Goal: Task Accomplishment & Management: Manage account settings

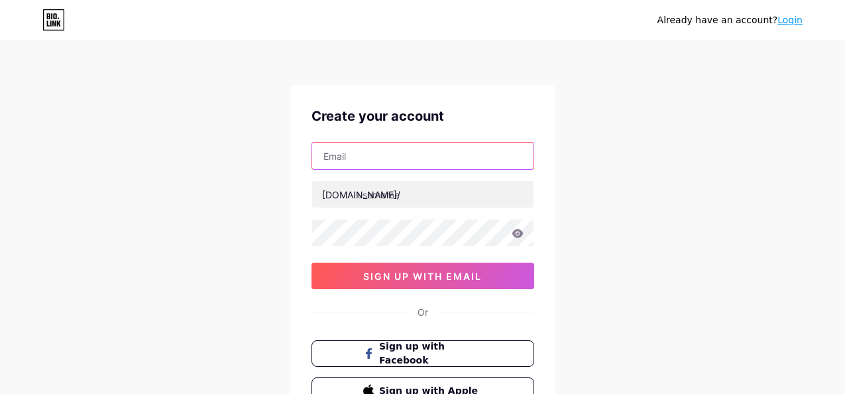
click at [351, 149] on input "text" at bounding box center [422, 155] width 221 height 27
type input "[EMAIL_ADDRESS][DOMAIN_NAME]"
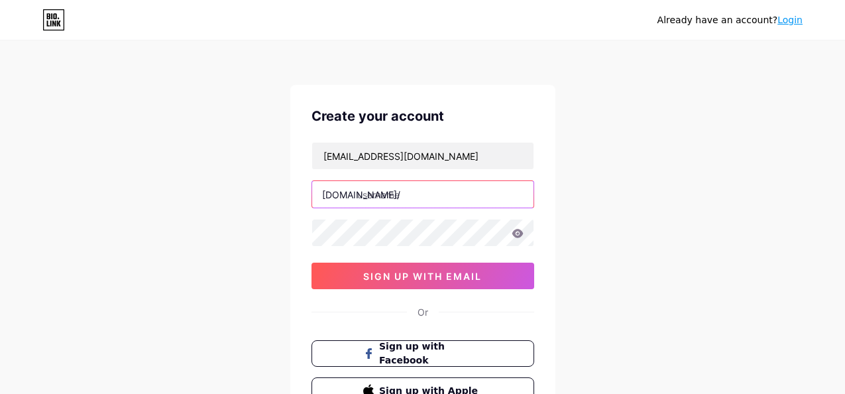
click at [378, 195] on input "text" at bounding box center [422, 194] width 221 height 27
type input "sentea"
click at [522, 233] on icon at bounding box center [517, 233] width 11 height 9
click at [522, 233] on icon at bounding box center [516, 233] width 13 height 13
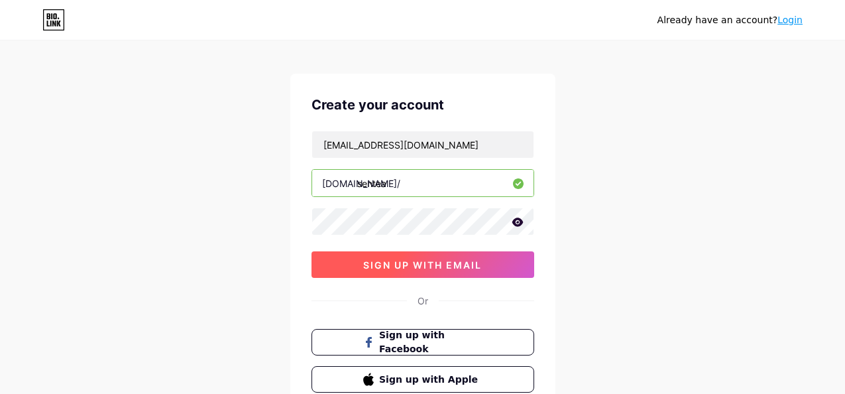
scroll to position [12, 0]
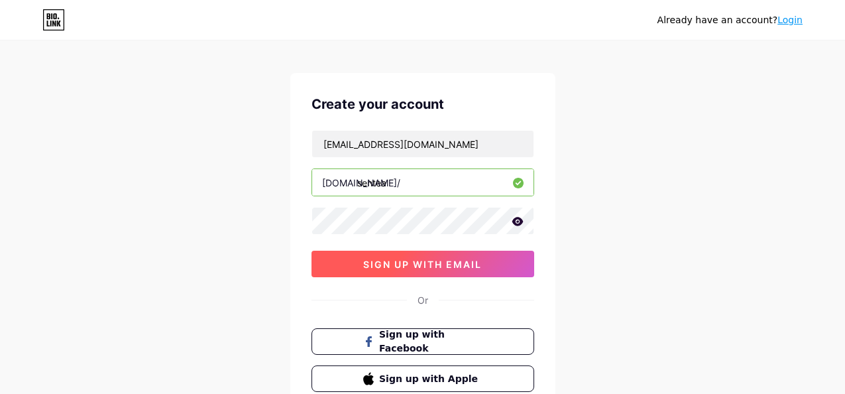
click at [470, 270] on button "sign up with email" at bounding box center [422, 263] width 223 height 27
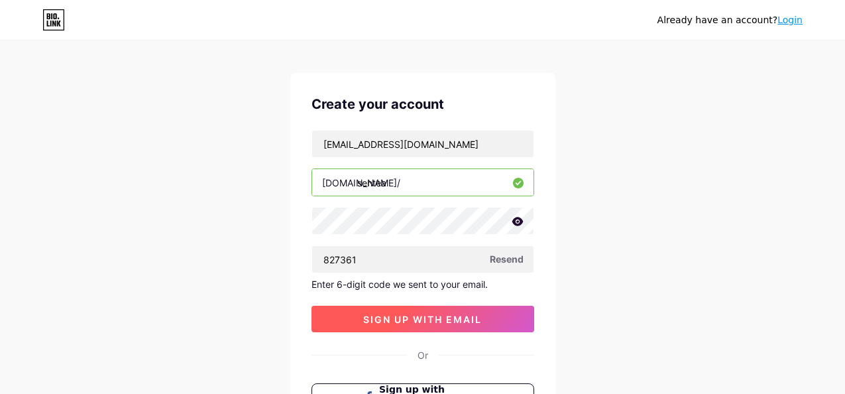
type input "827361"
click at [480, 309] on button "sign up with email" at bounding box center [422, 318] width 223 height 27
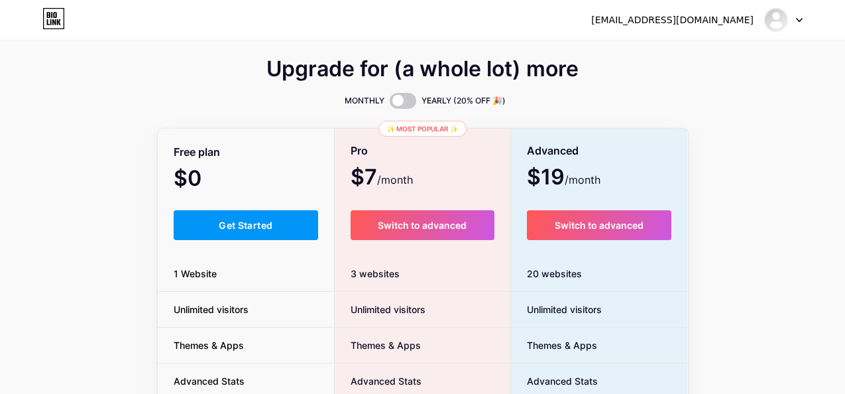
scroll to position [30, 0]
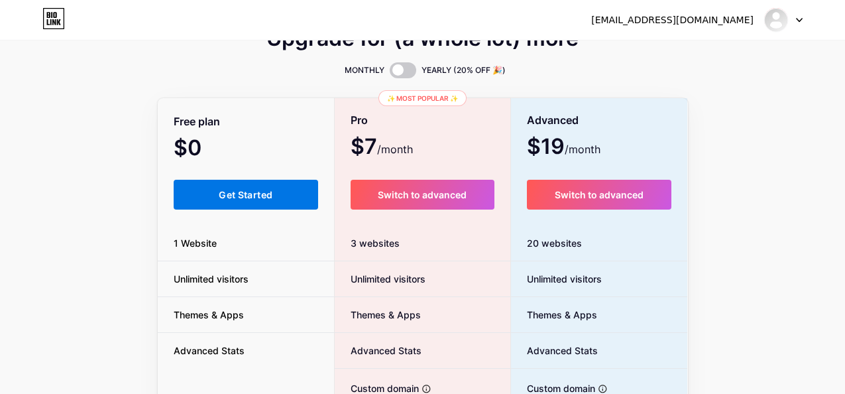
click at [254, 184] on button "Get Started" at bounding box center [246, 195] width 145 height 30
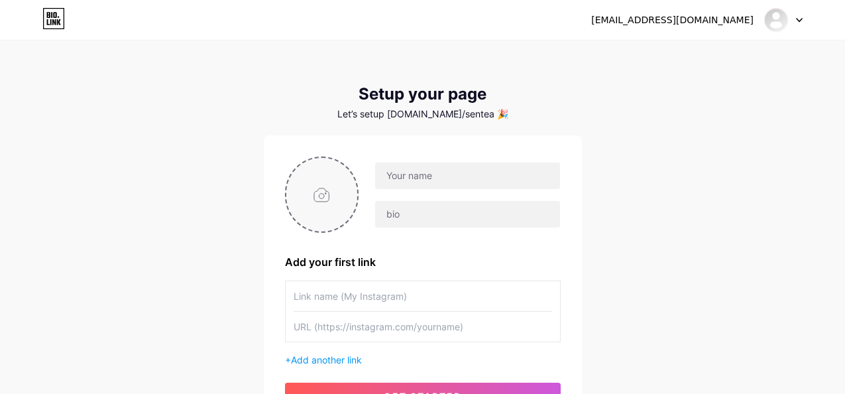
click at [329, 221] on input "file" at bounding box center [322, 195] width 72 height 74
type input "C:\fakepath\1.png"
click at [447, 181] on input "text" at bounding box center [467, 175] width 184 height 27
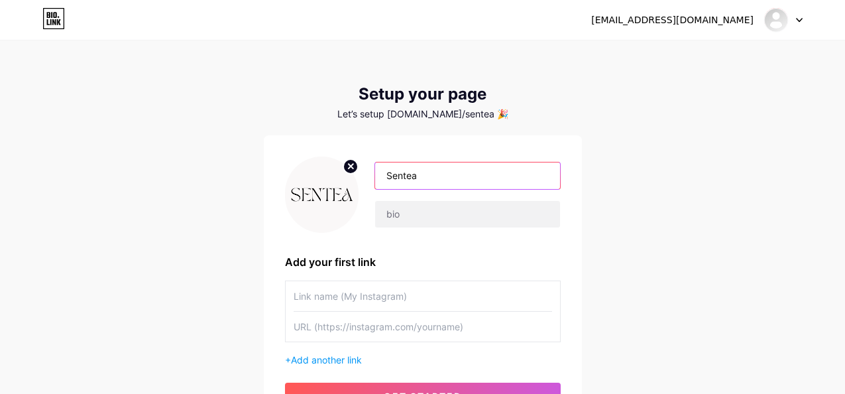
type input "Sentea"
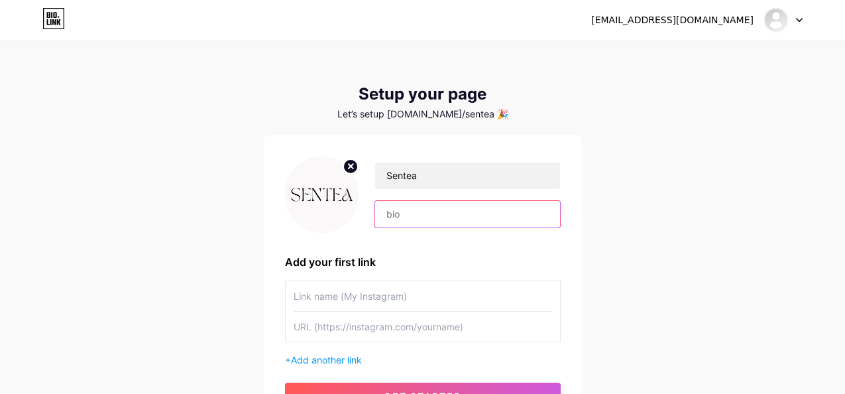
click at [415, 222] on input "text" at bounding box center [467, 214] width 184 height 27
paste input "Sentea offers refined beauty & scents from top brands. Each product tells a sto…"
click at [504, 214] on input "Sentea offers refined beauty & scents from top brands. Each product tells a sto…" at bounding box center [467, 214] width 184 height 27
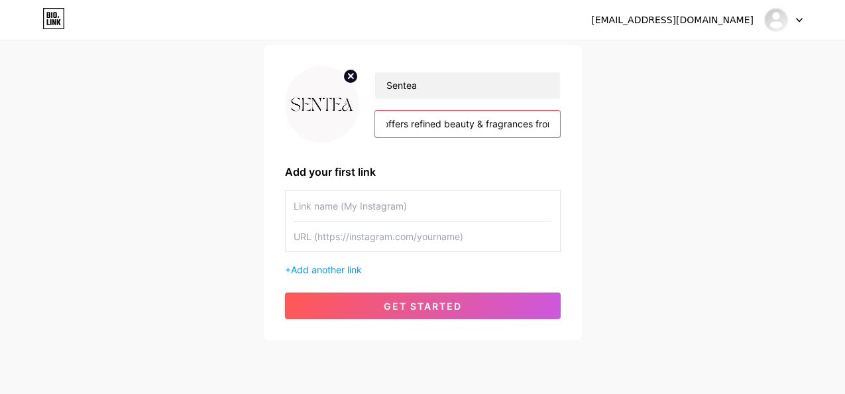
scroll to position [93, 0]
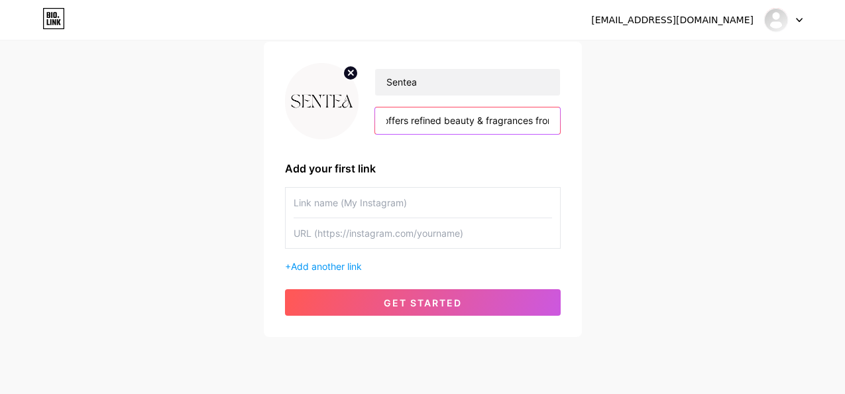
type input "Sentea offers refined beauty & fragrances from top brands. Each product tells a…"
click at [437, 209] on input "text" at bounding box center [423, 203] width 258 height 30
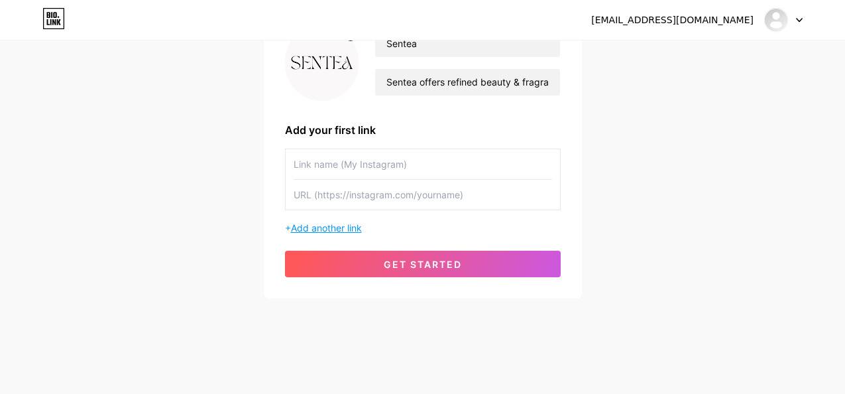
click at [337, 231] on span "Add another link" at bounding box center [326, 227] width 71 height 11
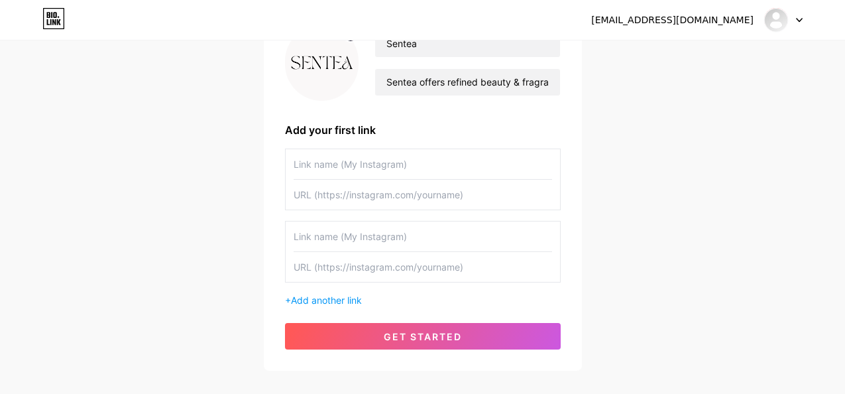
click at [361, 194] on input "text" at bounding box center [423, 195] width 258 height 30
paste input "[URL][DOMAIN_NAME]"
type input "[URL][DOMAIN_NAME]"
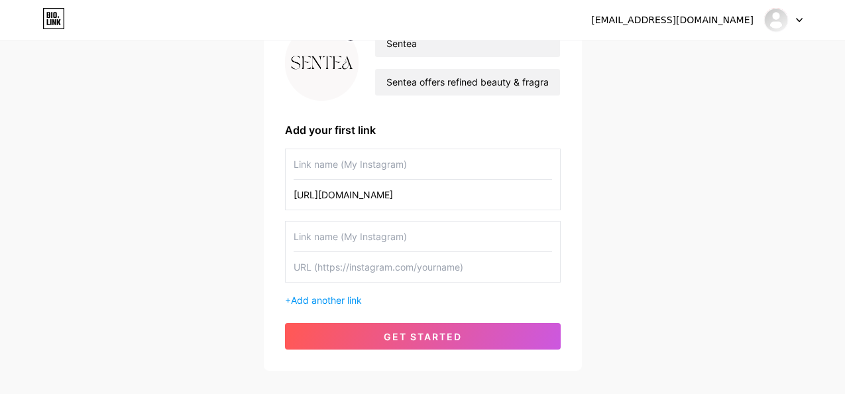
click at [340, 169] on input "text" at bounding box center [423, 164] width 258 height 30
type input "S"
type input "Facebook"
click at [349, 241] on input "text" at bounding box center [423, 236] width 258 height 30
click at [294, 162] on input "Facebook" at bounding box center [423, 164] width 258 height 30
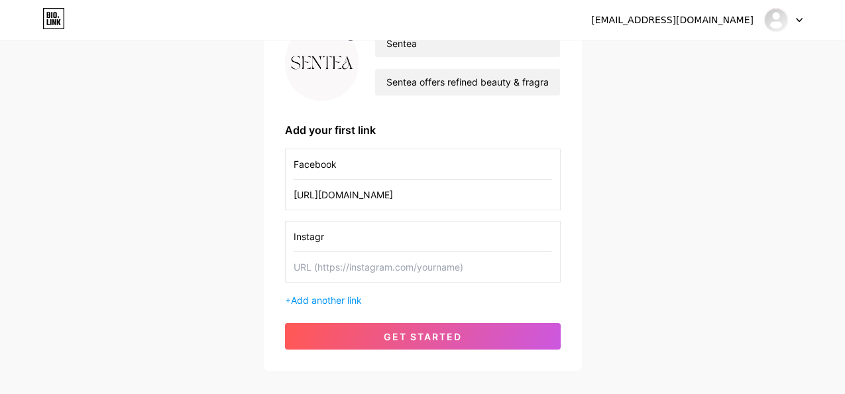
click at [325, 236] on input "Instagr" at bounding box center [423, 236] width 258 height 30
type input "Instagram"
click at [339, 262] on input "text" at bounding box center [423, 267] width 258 height 30
paste input "[URL][DOMAIN_NAME]"
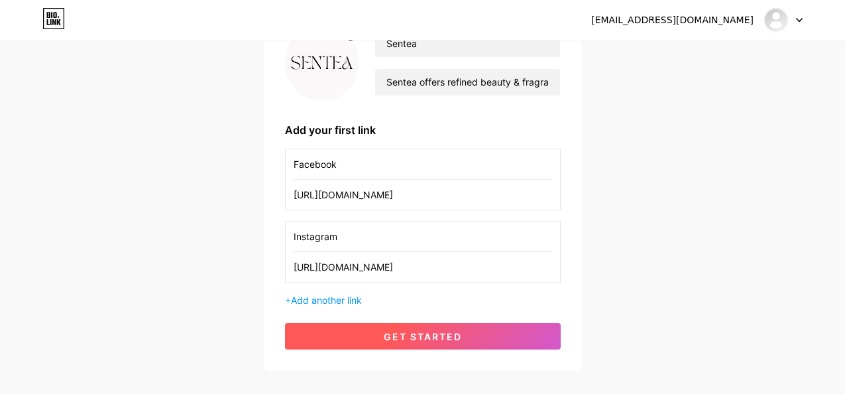
type input "[URL][DOMAIN_NAME]"
click at [414, 335] on span "get started" at bounding box center [423, 336] width 78 height 11
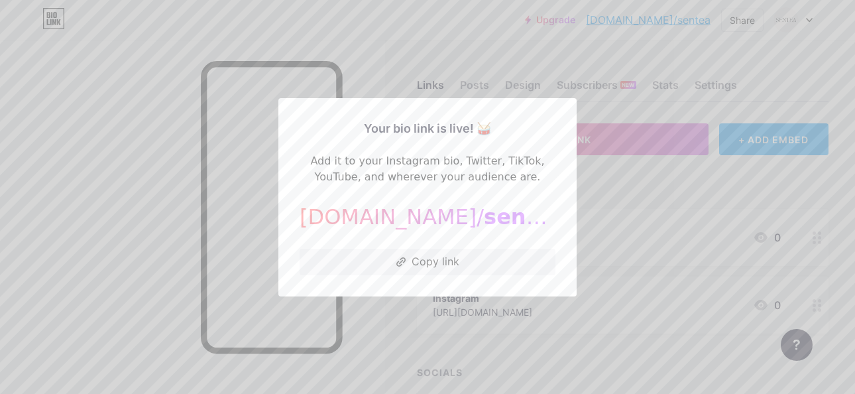
click at [232, 168] on div at bounding box center [427, 197] width 855 height 394
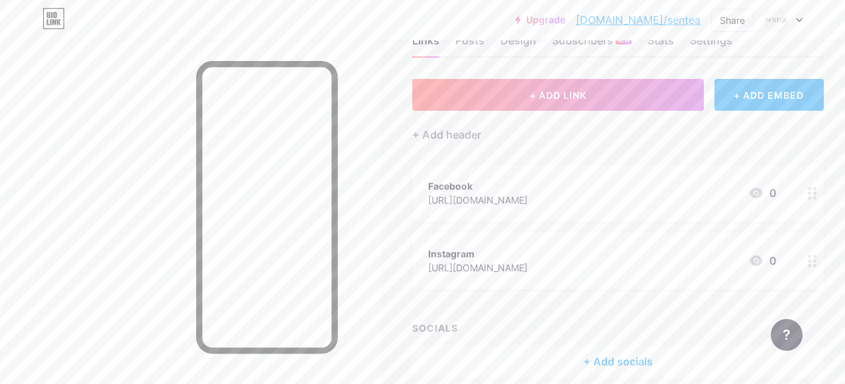
scroll to position [46, 0]
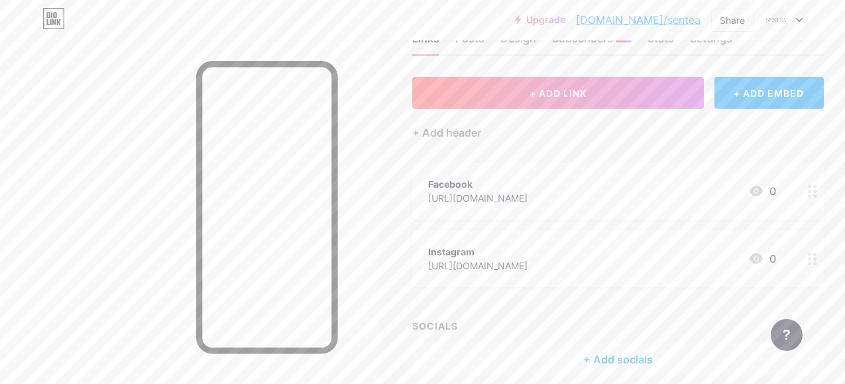
click at [513, 201] on div "[URL][DOMAIN_NAME]" at bounding box center [477, 198] width 99 height 14
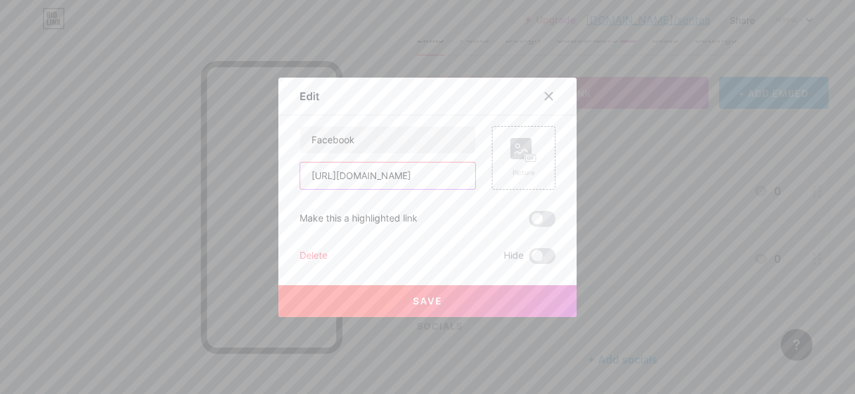
click at [392, 182] on input "[URL][DOMAIN_NAME]" at bounding box center [387, 175] width 175 height 27
click at [551, 95] on div at bounding box center [549, 96] width 24 height 24
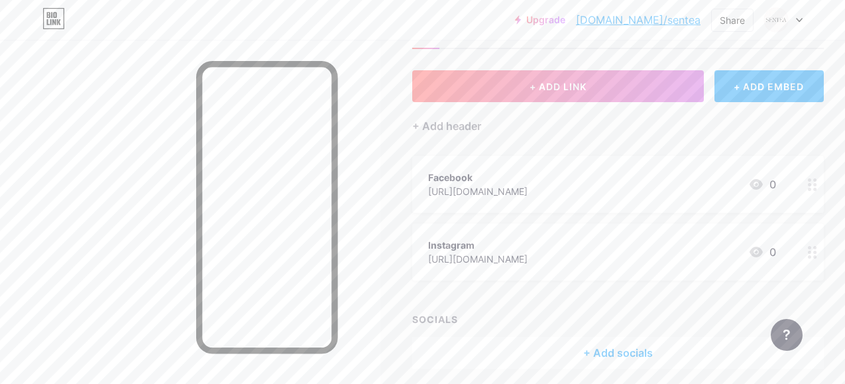
scroll to position [0, 0]
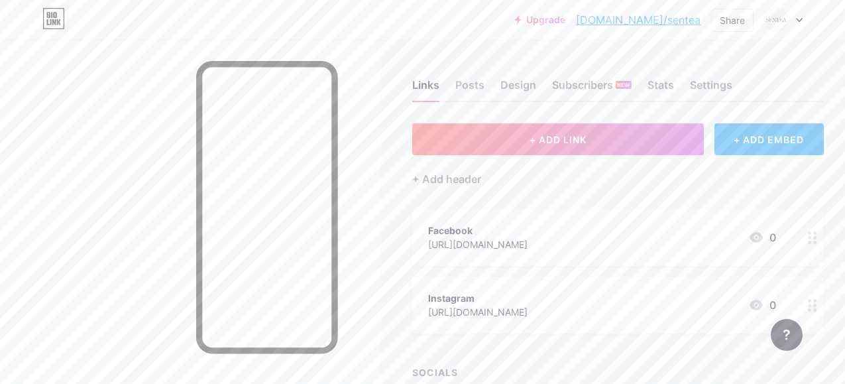
click at [489, 80] on div "Links Posts Design Subscribers NEW Stats Settings" at bounding box center [617, 79] width 411 height 46
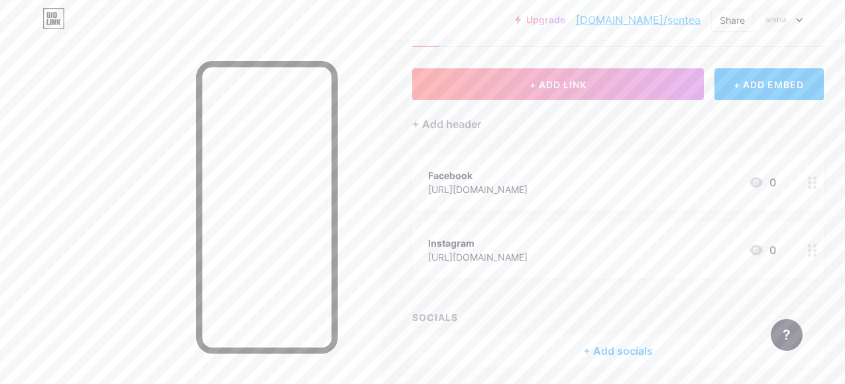
scroll to position [58, 0]
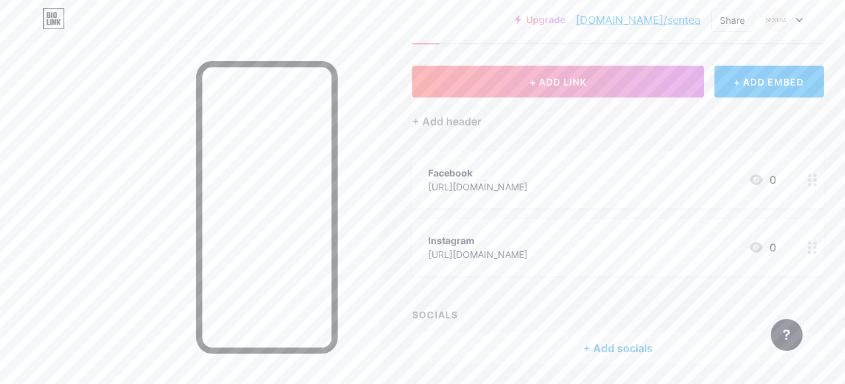
click at [663, 10] on div "Upgrade [DOMAIN_NAME]/sentea... [DOMAIN_NAME]/sentea" at bounding box center [608, 20] width 186 height 24
click at [669, 19] on link "[DOMAIN_NAME]/sentea" at bounding box center [638, 20] width 125 height 16
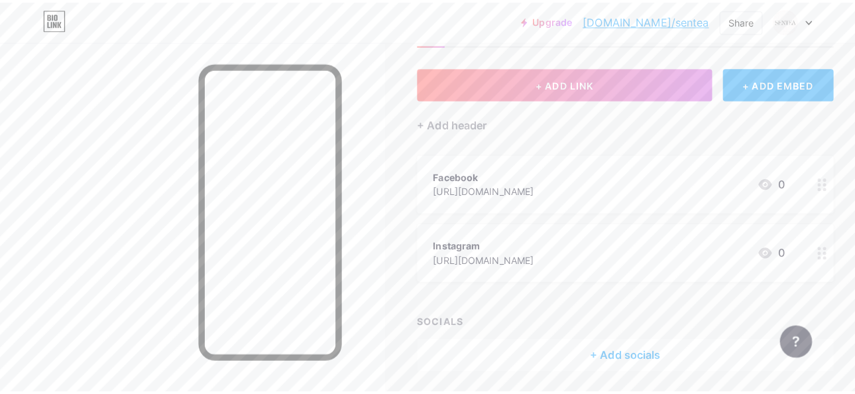
scroll to position [0, 0]
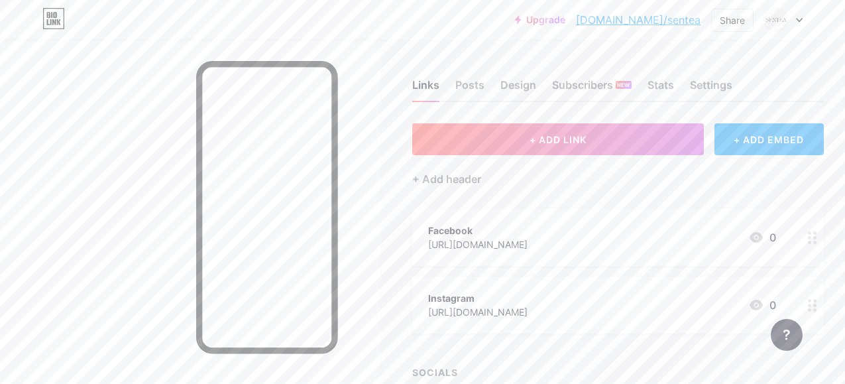
click at [527, 233] on div "Facebook" at bounding box center [477, 230] width 99 height 14
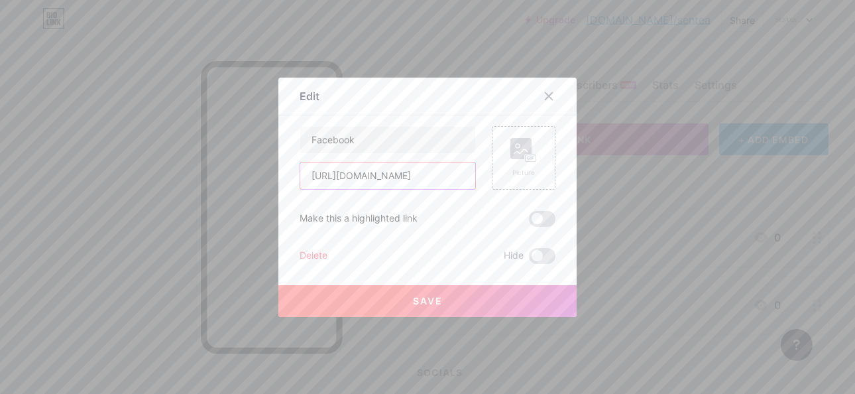
click at [407, 176] on input "[URL][DOMAIN_NAME]" at bounding box center [387, 175] width 175 height 27
paste input "[DOMAIN_NAME][URL]"
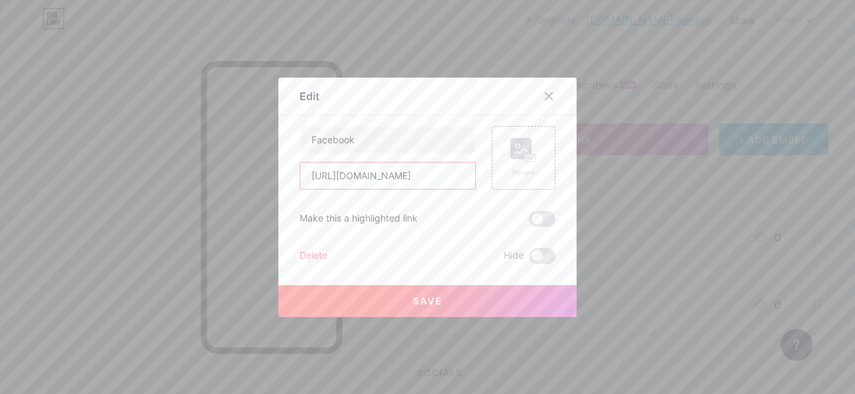
type input "[URL][DOMAIN_NAME]"
click at [374, 289] on button "Save" at bounding box center [427, 301] width 298 height 32
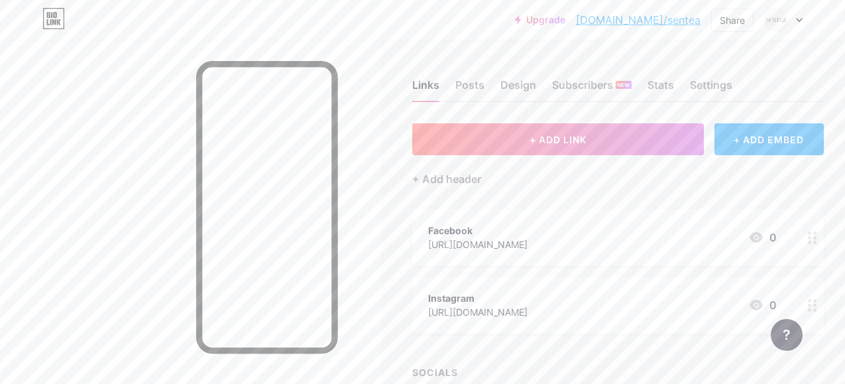
click at [527, 233] on div "Facebook" at bounding box center [477, 230] width 99 height 14
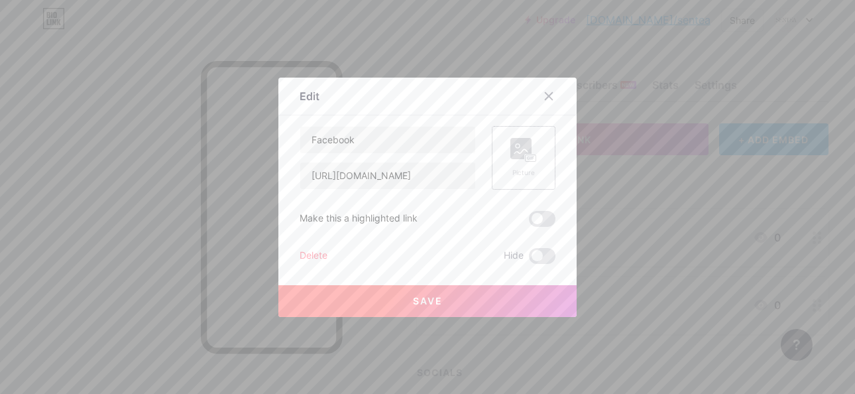
click at [517, 148] on rect at bounding box center [520, 148] width 21 height 21
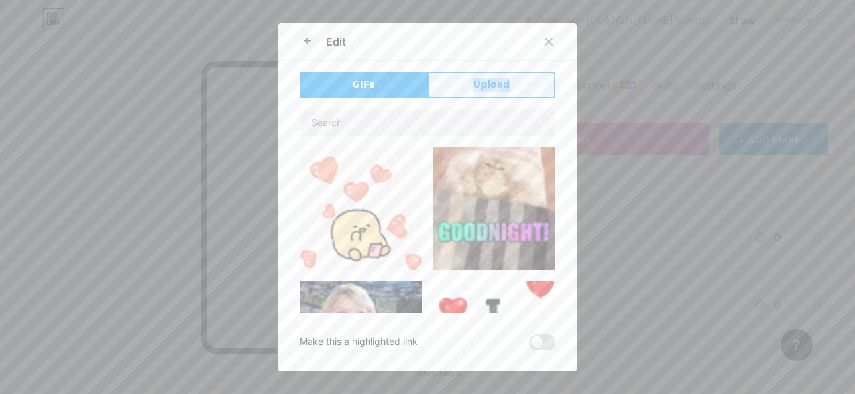
drag, startPoint x: 457, startPoint y: 100, endPoint x: 459, endPoint y: 89, distance: 11.4
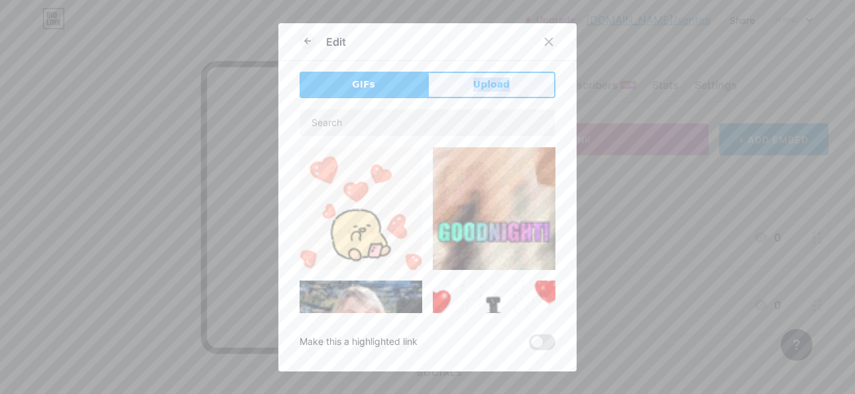
click at [459, 89] on div "GIFs Upload Content YouTube Play YouTube video without leaving your page. ADD V…" at bounding box center [427, 211] width 256 height 278
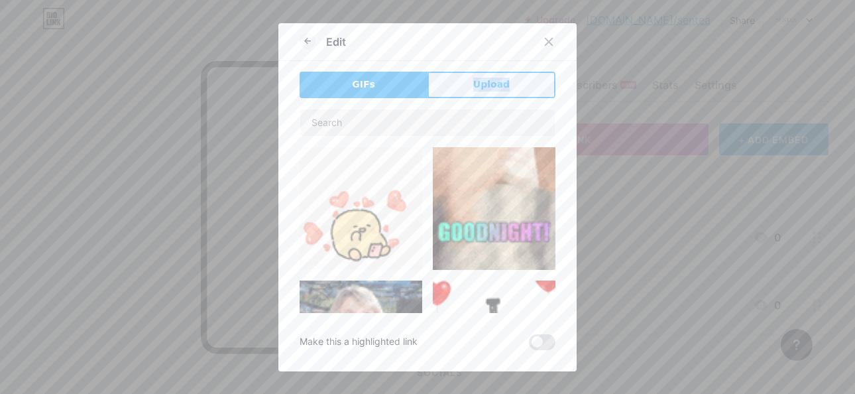
click at [459, 89] on button "Upload" at bounding box center [491, 85] width 128 height 27
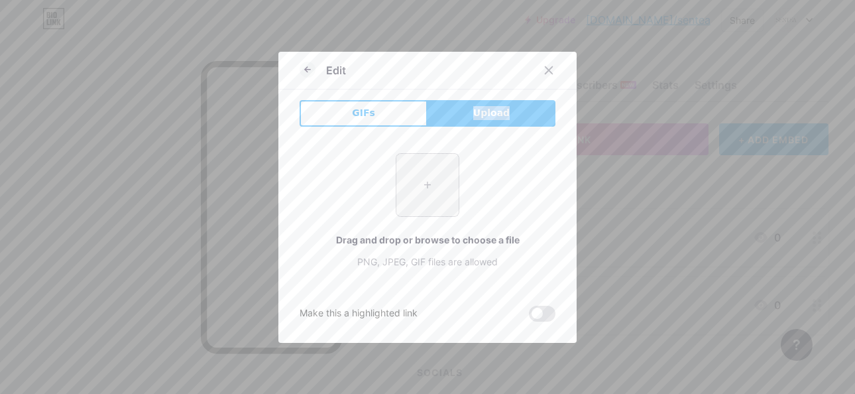
click at [407, 170] on input "file" at bounding box center [427, 185] width 62 height 62
type input "C:\fakepath\image_2025-08-12_032628751.png"
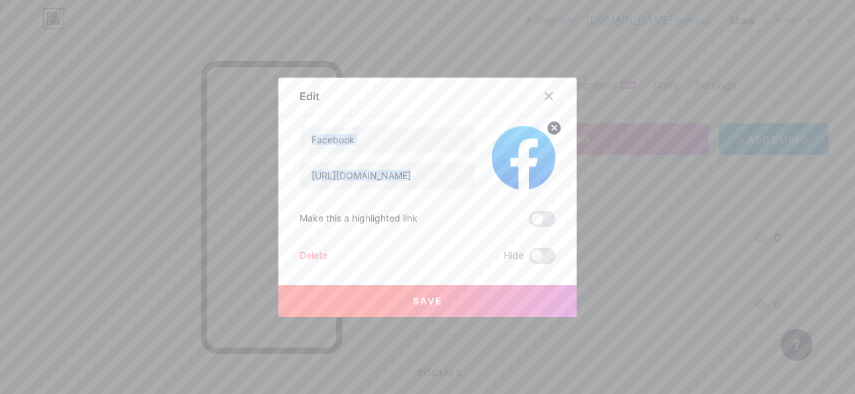
click at [439, 309] on button "Save" at bounding box center [427, 301] width 298 height 32
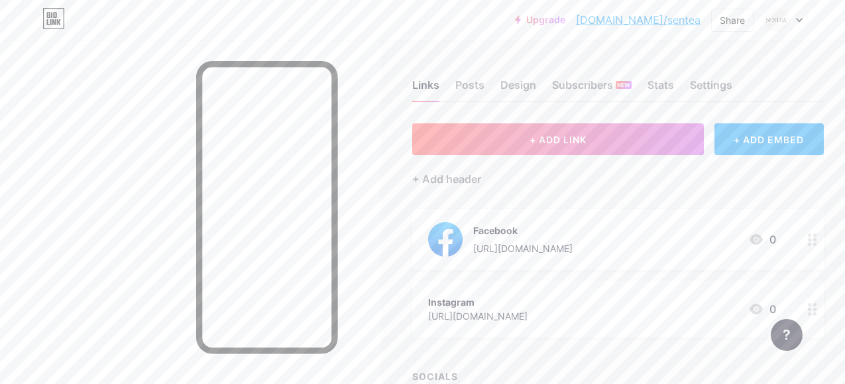
click at [527, 301] on div "Instagram" at bounding box center [477, 302] width 99 height 14
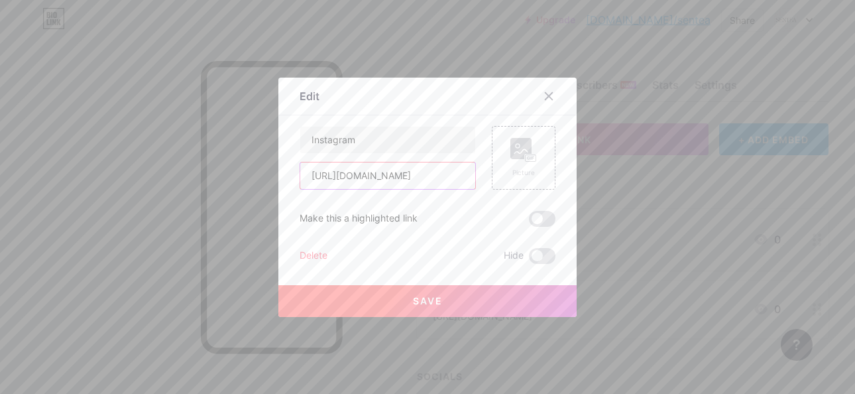
click at [398, 177] on input "[URL][DOMAIN_NAME]" at bounding box center [387, 175] width 175 height 27
paste input "[DOMAIN_NAME][URL]"
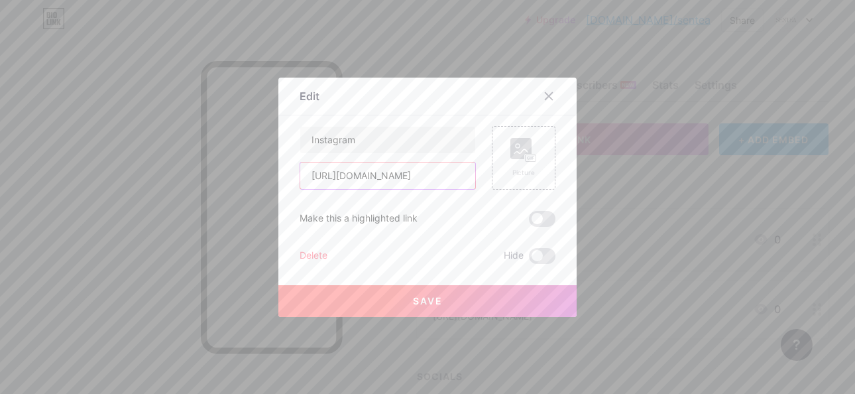
type input "[URL][DOMAIN_NAME]"
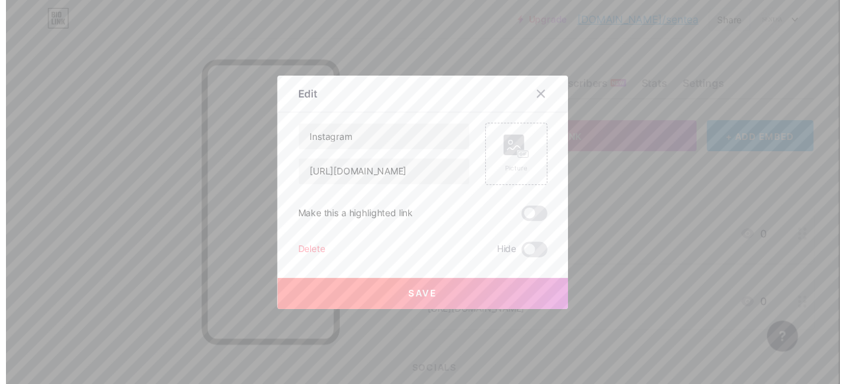
scroll to position [0, 0]
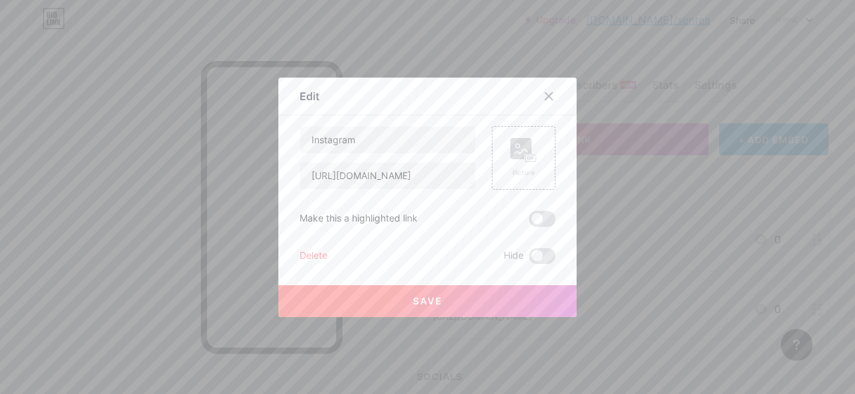
click at [398, 289] on button "Save" at bounding box center [427, 301] width 298 height 32
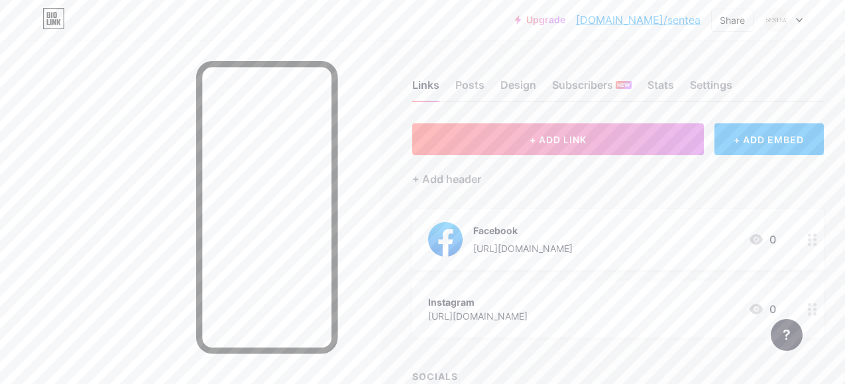
click at [675, 305] on div "Instagram [URL][DOMAIN_NAME] 0" at bounding box center [602, 309] width 348 height 30
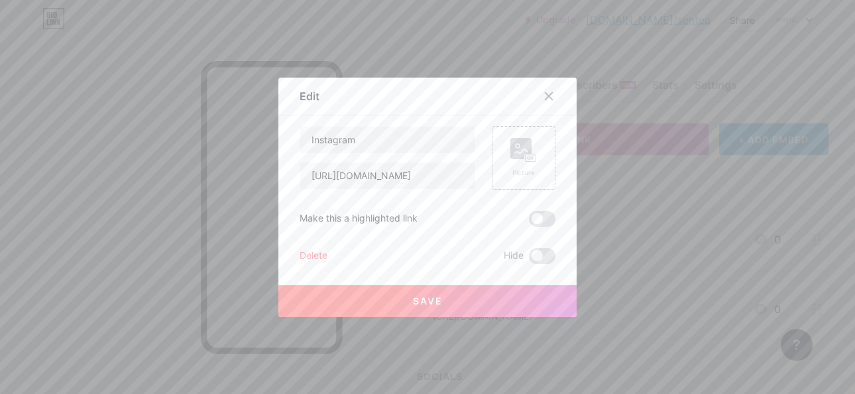
click at [530, 164] on div "Picture" at bounding box center [523, 158] width 27 height 40
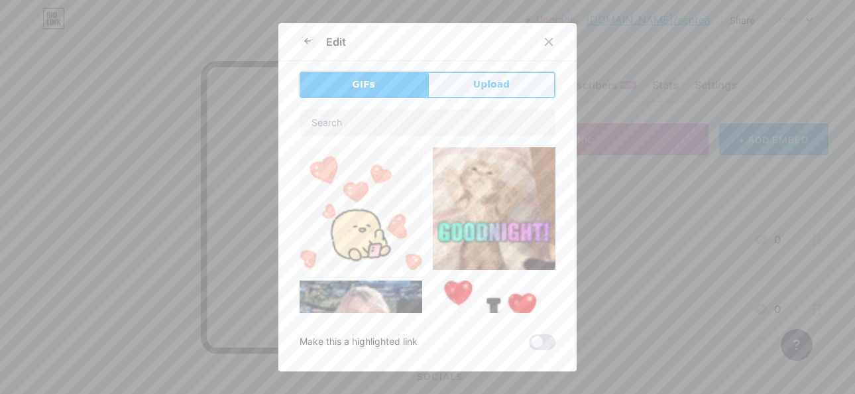
click at [433, 77] on button "Upload" at bounding box center [491, 85] width 128 height 27
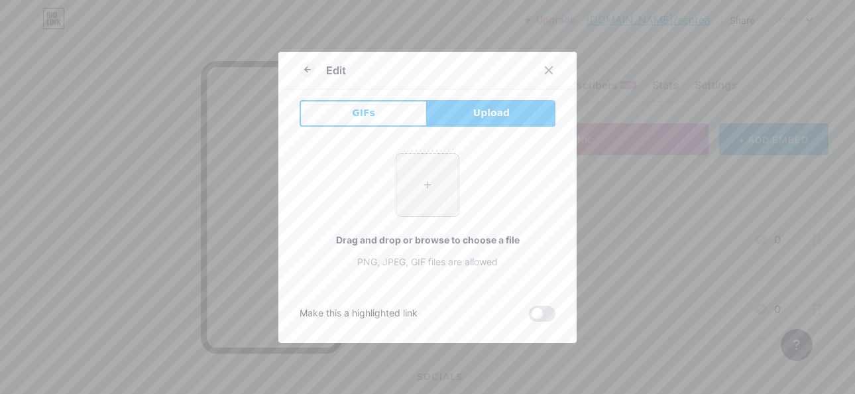
click at [417, 184] on input "file" at bounding box center [427, 185] width 62 height 62
type input "C:\fakepath\image_2025-08-12_032754069.png"
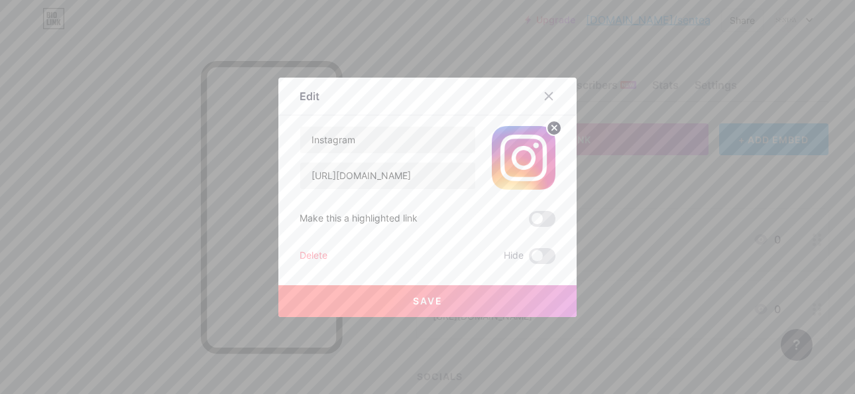
click at [426, 299] on span "Save" at bounding box center [428, 300] width 30 height 11
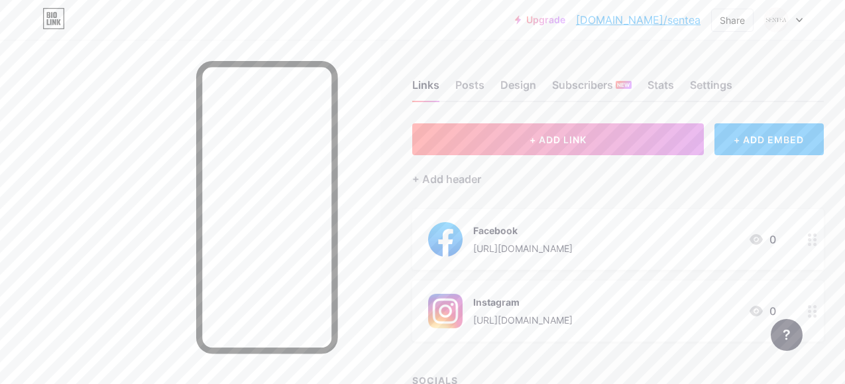
click at [773, 138] on div "+ ADD EMBED" at bounding box center [768, 139] width 109 height 32
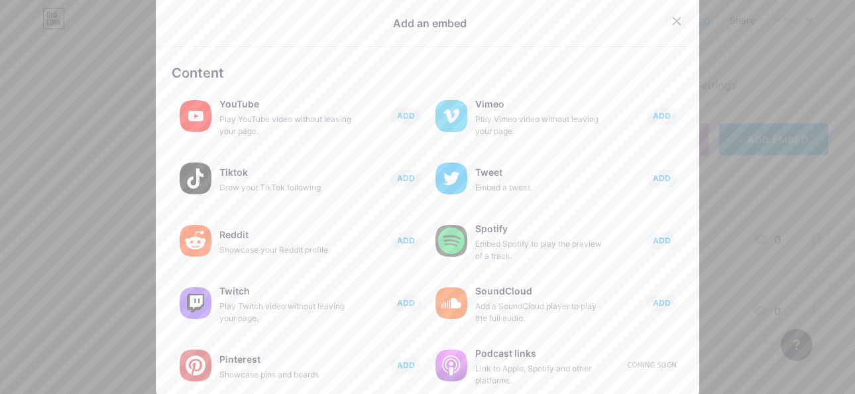
click at [675, 21] on div at bounding box center [677, 21] width 24 height 24
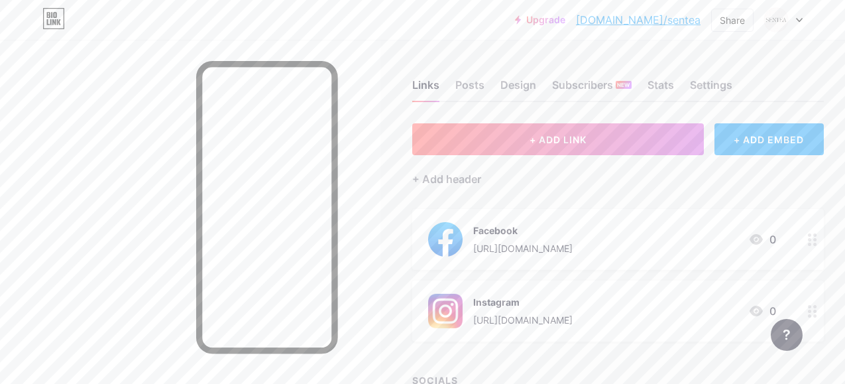
click at [682, 24] on link "[DOMAIN_NAME]/sentea" at bounding box center [638, 20] width 125 height 16
click at [731, 21] on div "Share" at bounding box center [732, 20] width 25 height 14
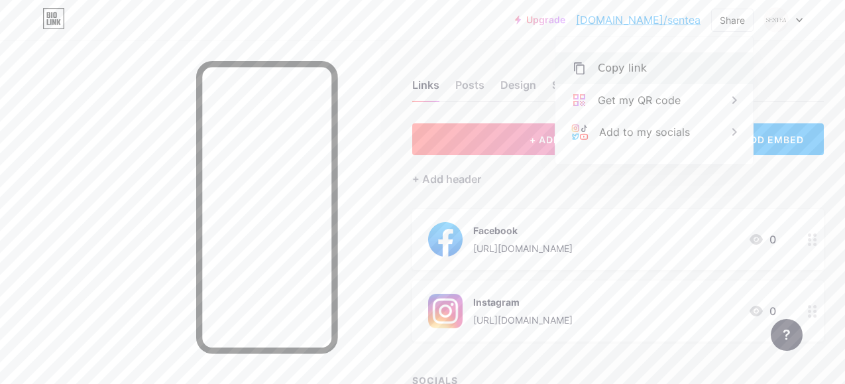
click at [672, 69] on div "Copy link" at bounding box center [653, 68] width 197 height 32
click at [375, 114] on div at bounding box center [190, 232] width 380 height 384
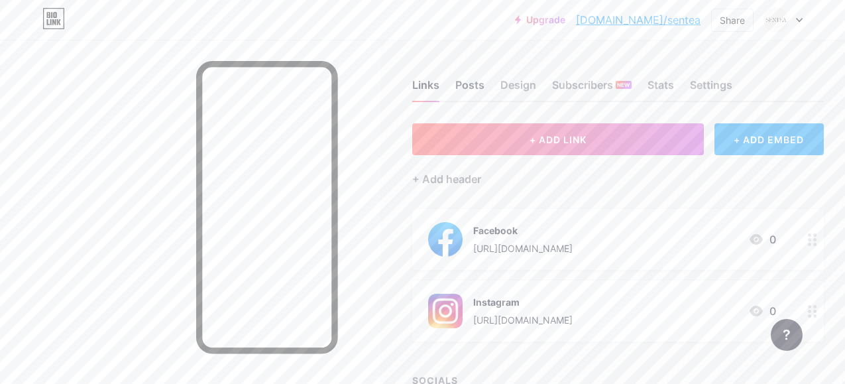
click at [478, 97] on div "Posts" at bounding box center [469, 89] width 29 height 24
click at [508, 90] on div "Design" at bounding box center [518, 89] width 36 height 24
click at [545, 84] on div "Links Posts Design Subscribers NEW Stats Settings" at bounding box center [617, 79] width 411 height 46
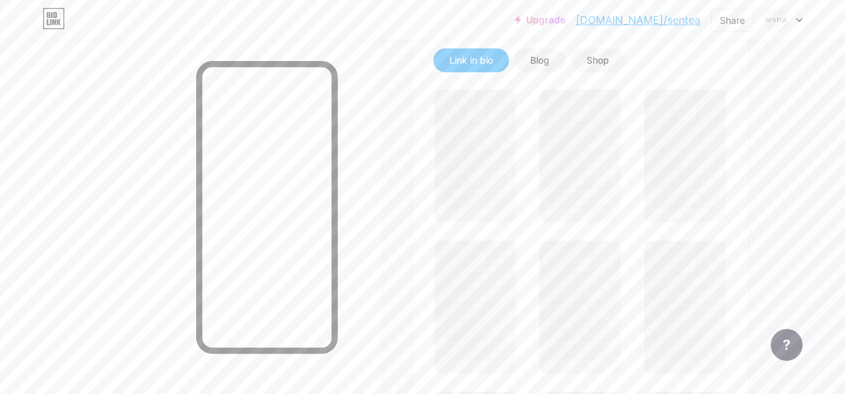
scroll to position [304, 0]
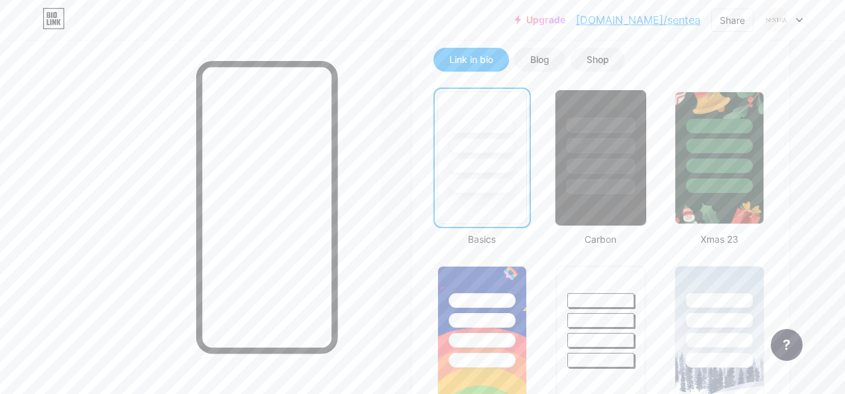
click at [609, 149] on div at bounding box center [600, 145] width 69 height 15
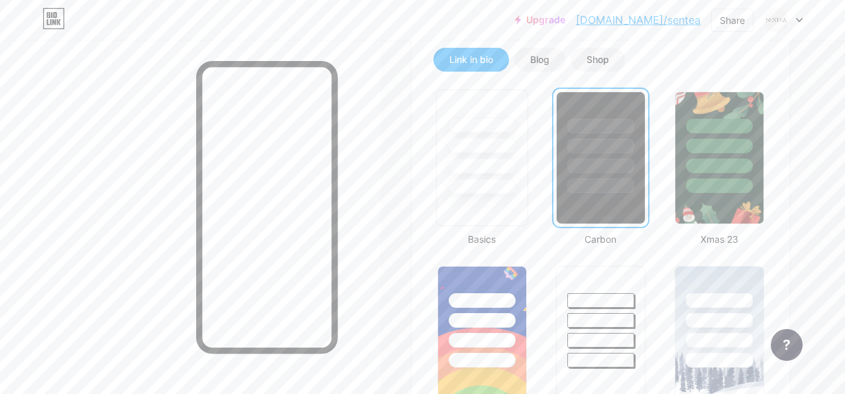
click at [527, 150] on div at bounding box center [482, 142] width 91 height 104
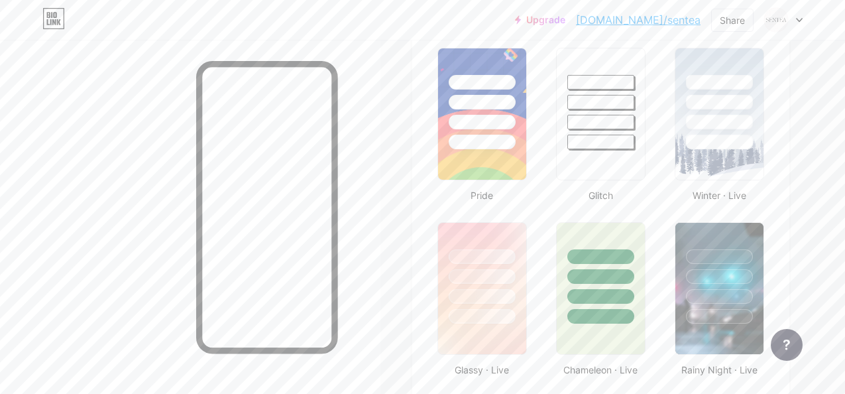
scroll to position [681, 0]
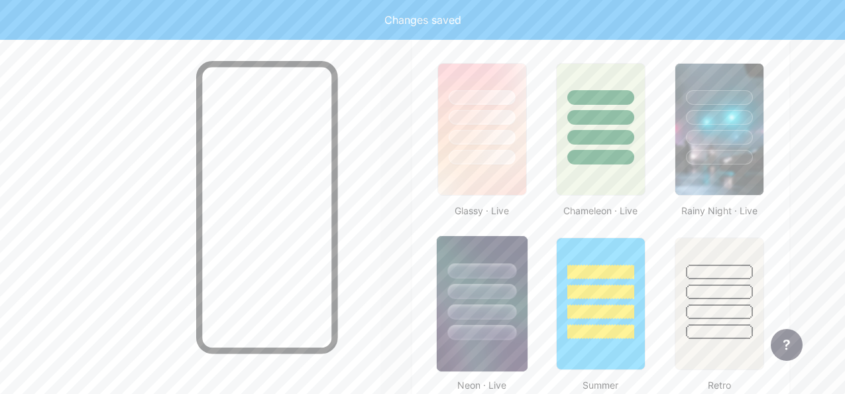
click at [479, 264] on div at bounding box center [481, 270] width 69 height 15
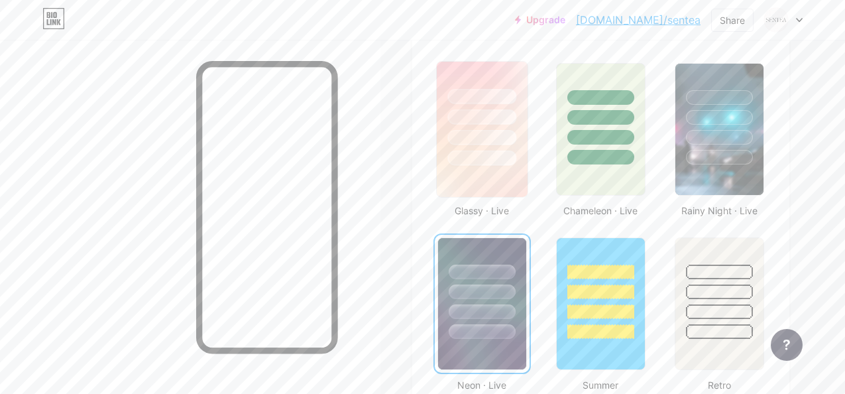
click at [488, 176] on img at bounding box center [482, 129] width 91 height 135
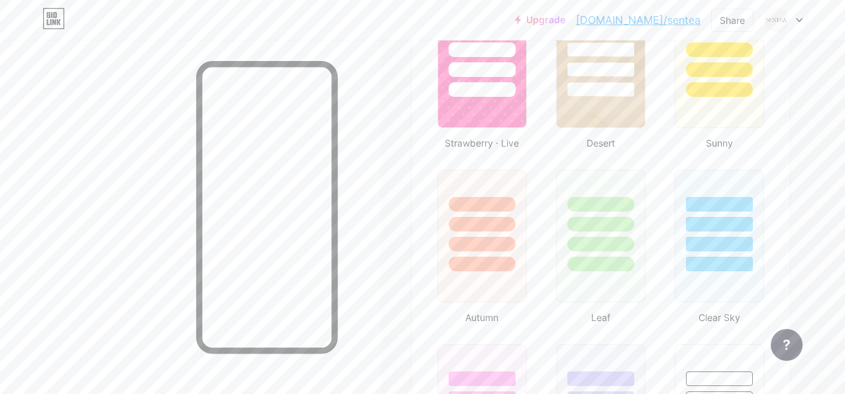
scroll to position [1098, 0]
click at [641, 206] on div at bounding box center [600, 220] width 91 height 104
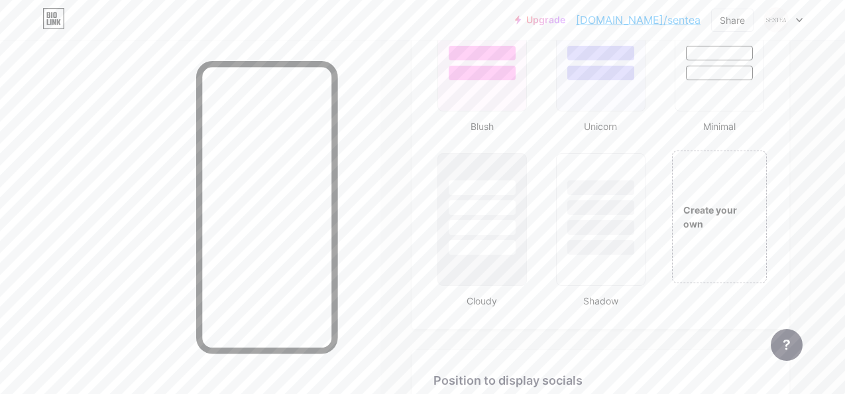
scroll to position [1463, 0]
click at [594, 232] on div at bounding box center [600, 226] width 69 height 15
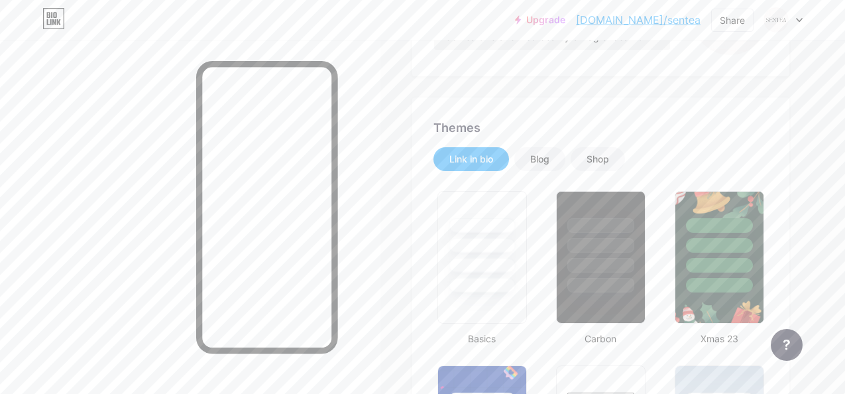
scroll to position [282, 0]
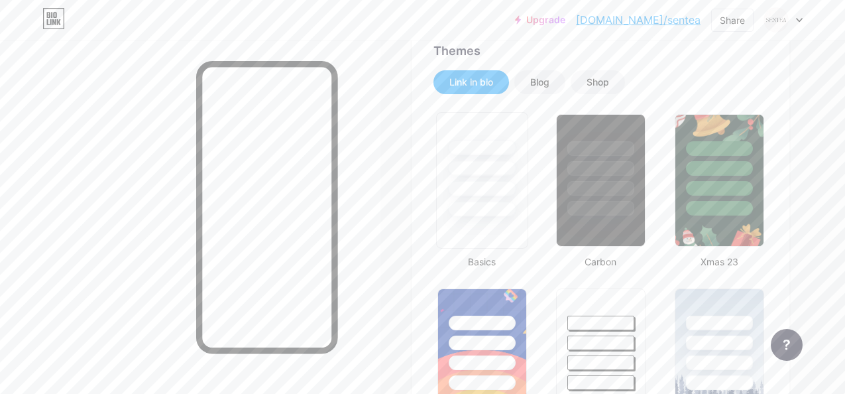
click at [504, 216] on div at bounding box center [481, 208] width 69 height 15
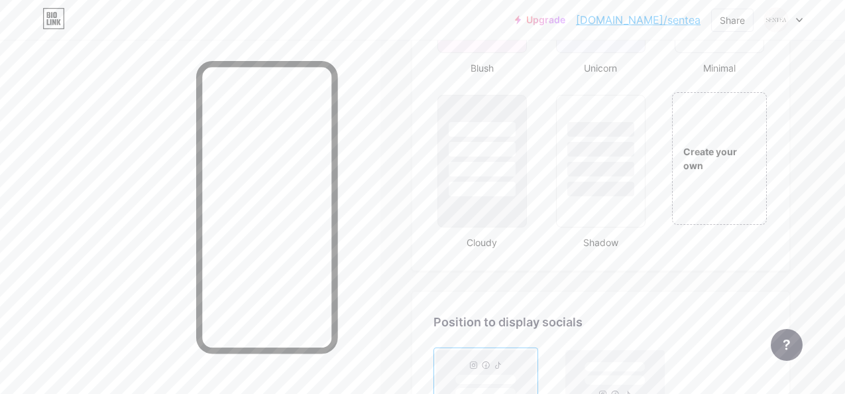
scroll to position [1520, 0]
click at [585, 186] on div at bounding box center [600, 190] width 69 height 15
click at [525, 177] on div at bounding box center [482, 146] width 91 height 104
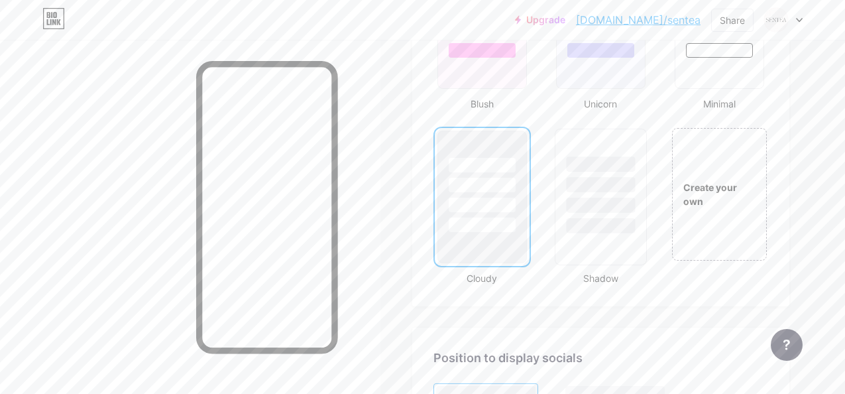
scroll to position [1484, 0]
click at [728, 188] on div "Create your own" at bounding box center [719, 194] width 96 height 28
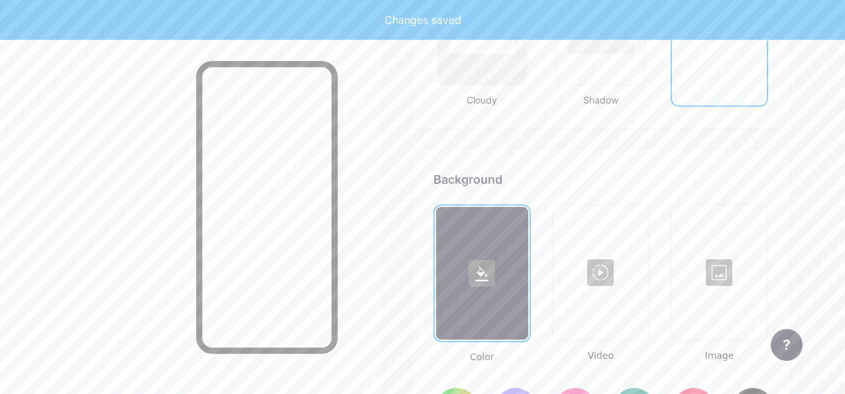
scroll to position [1759, 0]
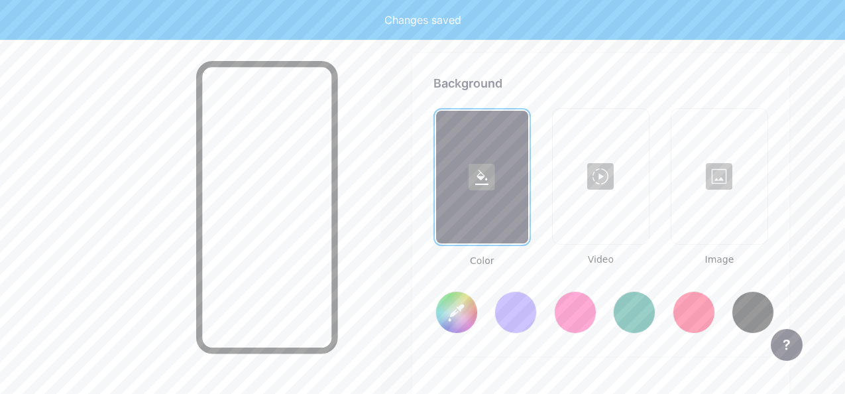
type input "#ffffff"
type input "#000000"
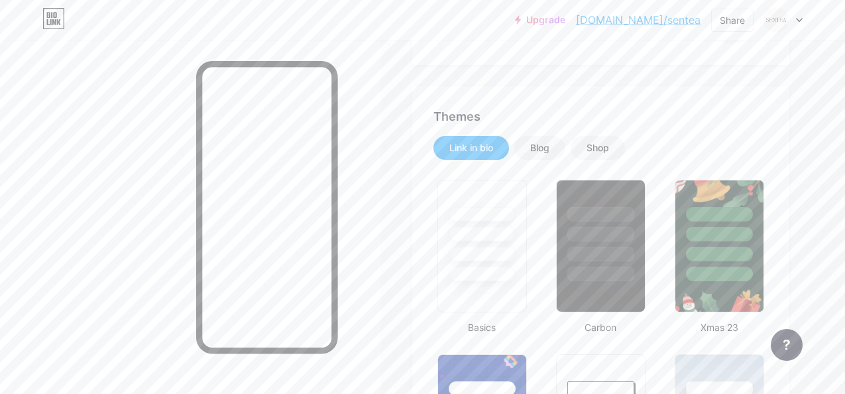
scroll to position [217, 0]
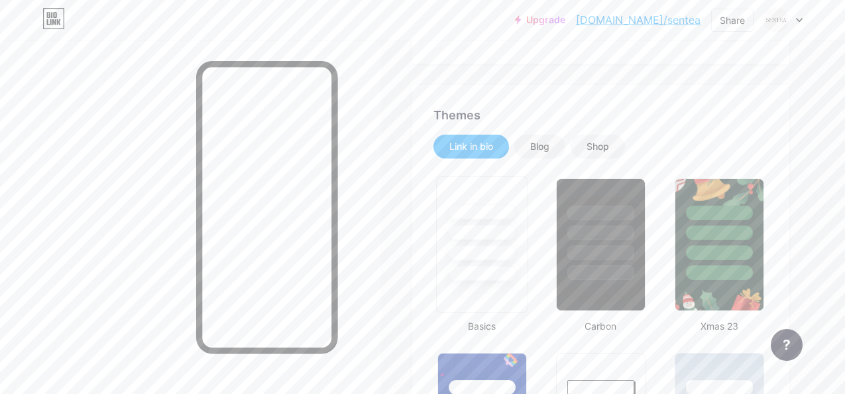
click at [498, 294] on div at bounding box center [482, 244] width 92 height 136
click at [580, 148] on div "Shop" at bounding box center [597, 147] width 54 height 24
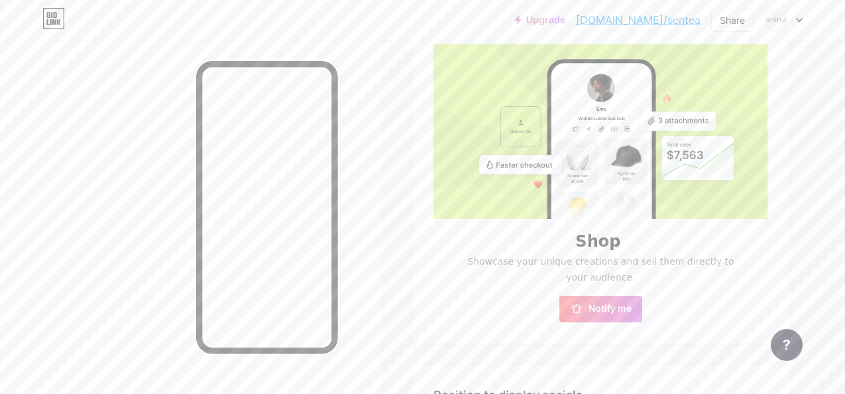
scroll to position [347, 0]
click at [616, 311] on span "Notify me" at bounding box center [609, 309] width 43 height 13
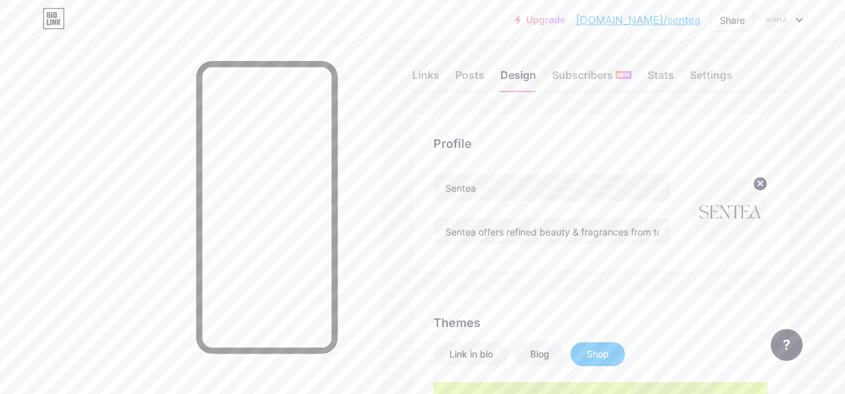
scroll to position [8, 0]
click at [558, 352] on div "Blog" at bounding box center [539, 356] width 51 height 24
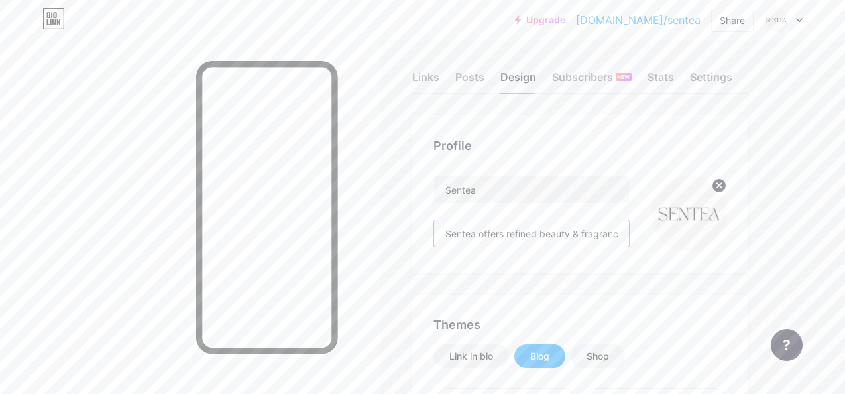
click at [449, 234] on input "Sentea offers refined beauty & fragrances from top brands. Each product tells a…" at bounding box center [531, 233] width 195 height 27
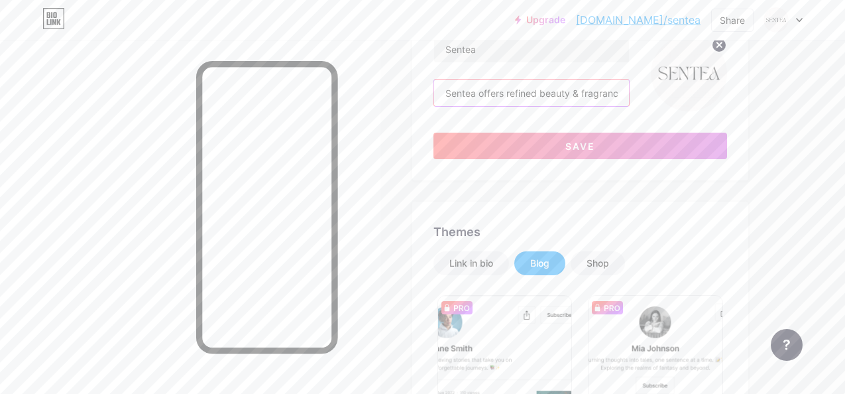
scroll to position [148, 0]
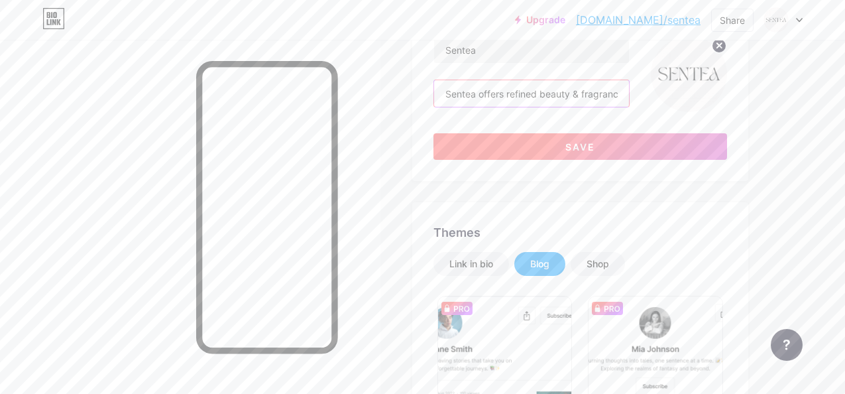
type input "Sentea offers refined beauty & fragrances from top brands. Each product tells a…"
click at [497, 139] on button "Save" at bounding box center [580, 146] width 294 height 27
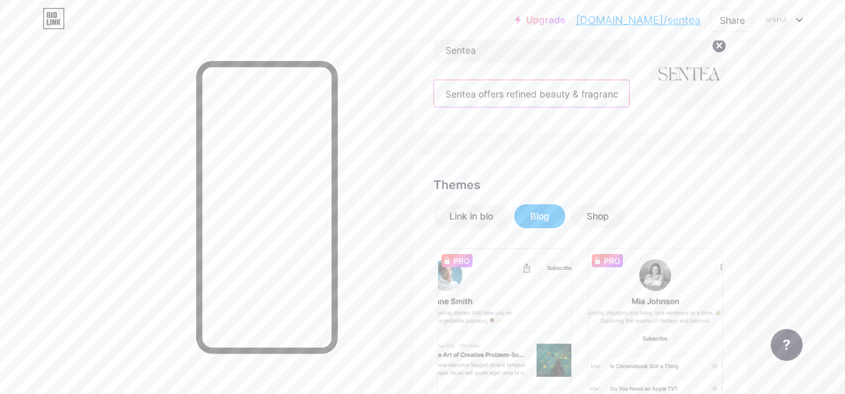
click at [451, 93] on input "Sentea offers refined beauty & fragrances from top brands. Each product tells a…" at bounding box center [531, 93] width 195 height 27
click at [495, 209] on div "Link in bio" at bounding box center [471, 216] width 76 height 24
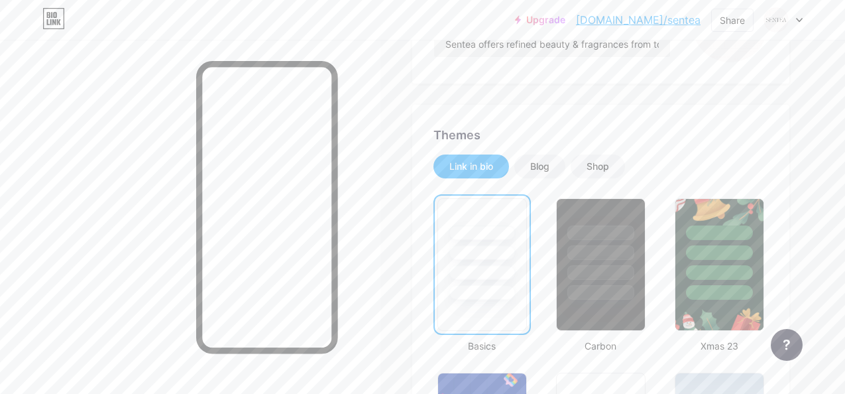
scroll to position [198, 0]
click at [556, 225] on div at bounding box center [601, 263] width 100 height 144
click at [583, 229] on div at bounding box center [600, 230] width 69 height 15
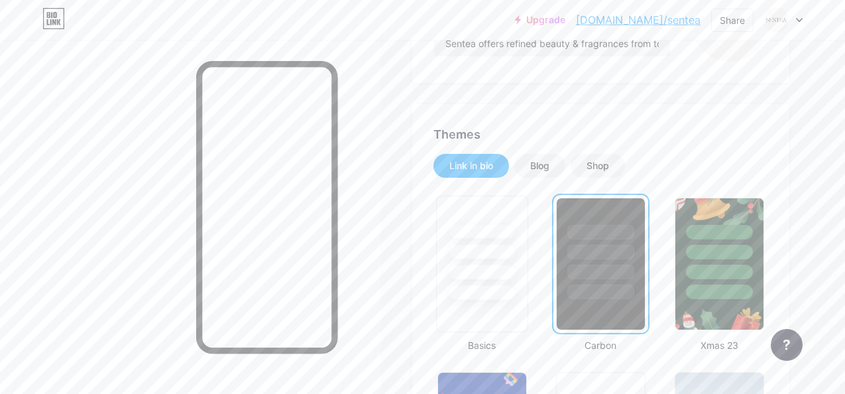
click at [477, 249] on div at bounding box center [481, 251] width 69 height 15
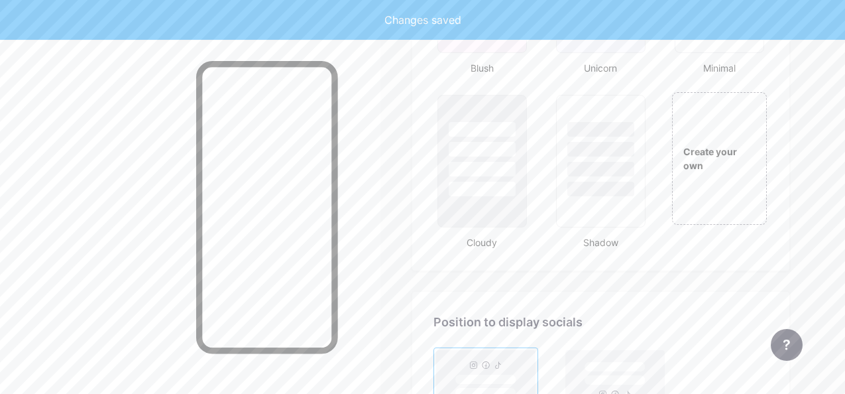
scroll to position [1521, 0]
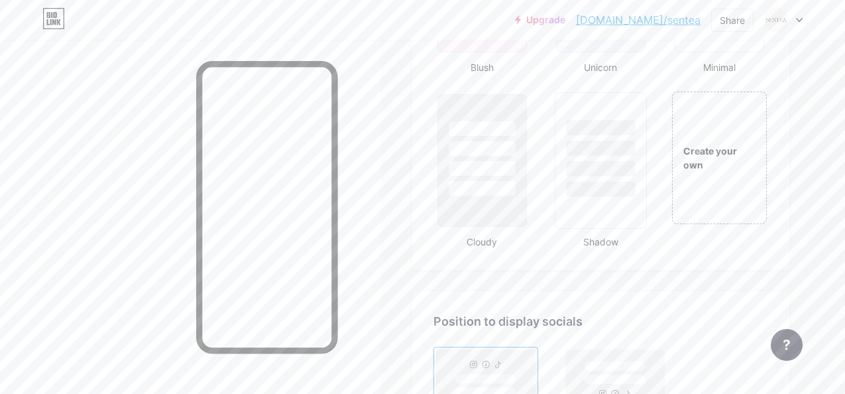
click at [606, 210] on div at bounding box center [601, 160] width 92 height 136
click at [500, 188] on div at bounding box center [481, 189] width 69 height 15
click at [582, 193] on div at bounding box center [600, 189] width 69 height 15
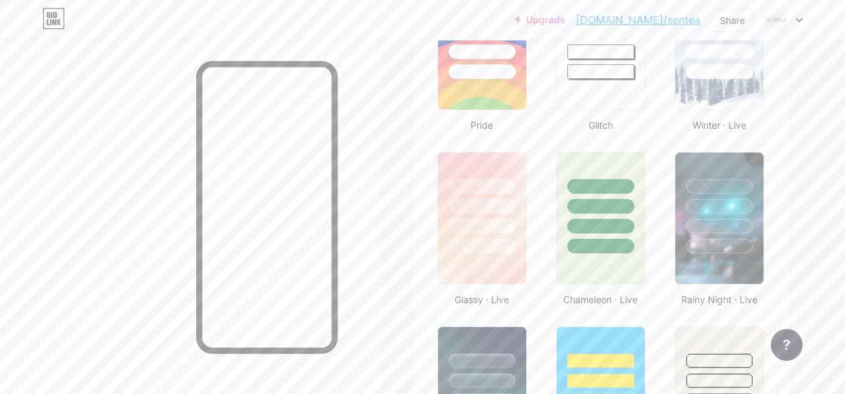
scroll to position [593, 0]
click at [711, 205] on div at bounding box center [718, 204] width 69 height 15
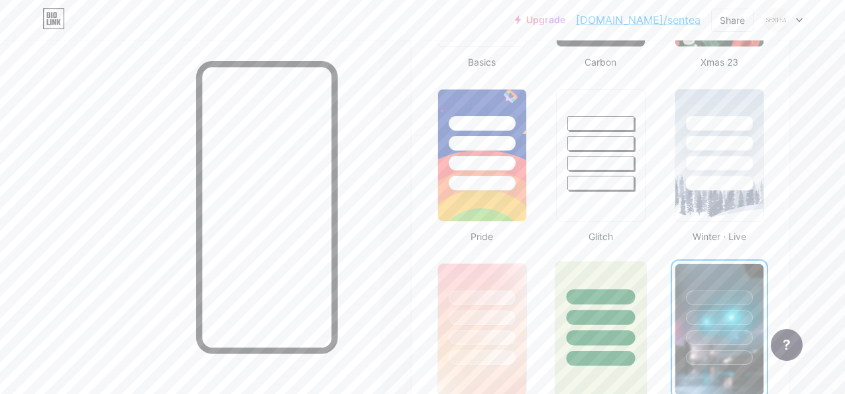
scroll to position [480, 0]
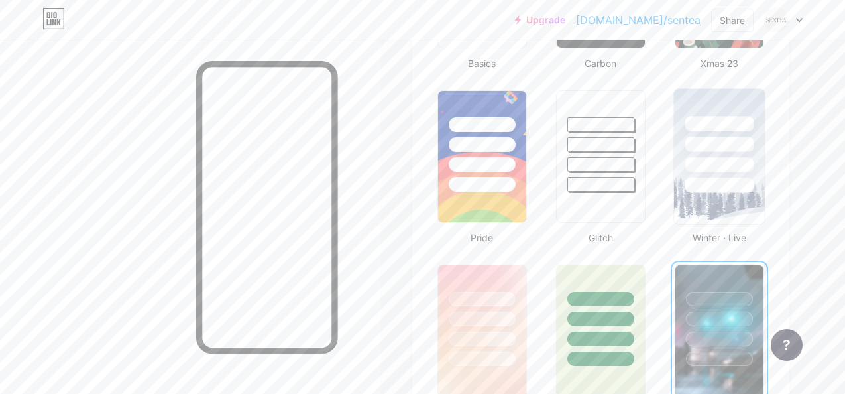
click at [718, 197] on img at bounding box center [719, 156] width 91 height 135
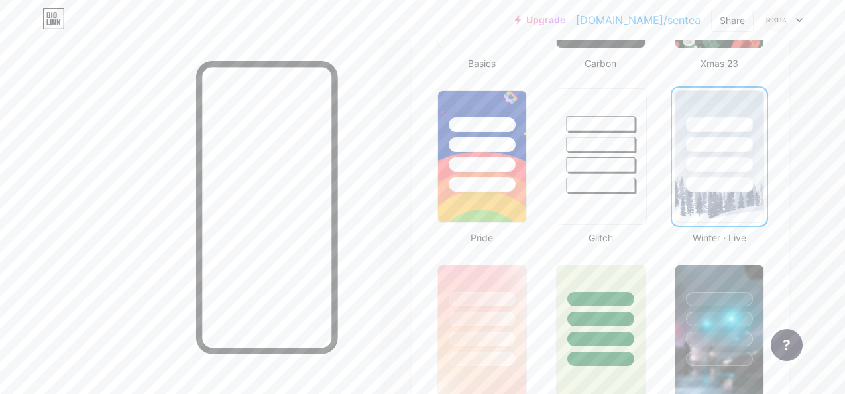
click at [627, 195] on div at bounding box center [601, 156] width 92 height 136
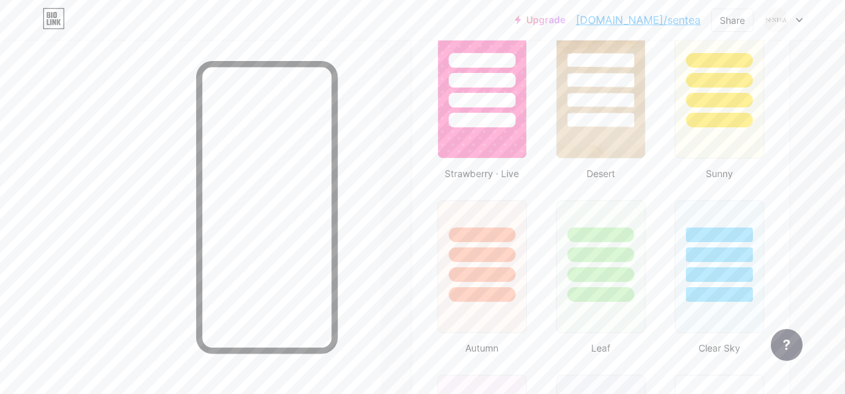
scroll to position [1215, 0]
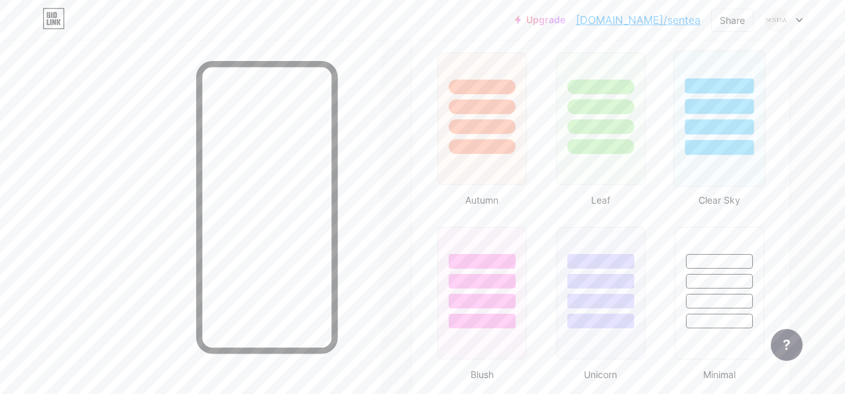
click at [716, 180] on div at bounding box center [719, 118] width 92 height 136
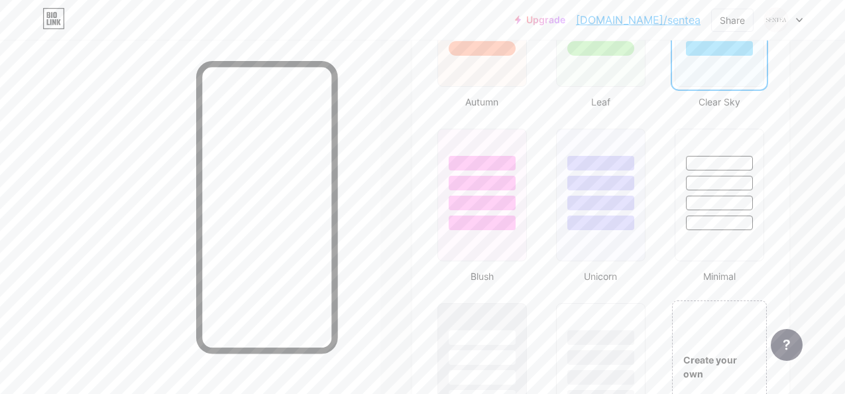
scroll to position [1313, 0]
click at [706, 191] on div at bounding box center [719, 179] width 91 height 104
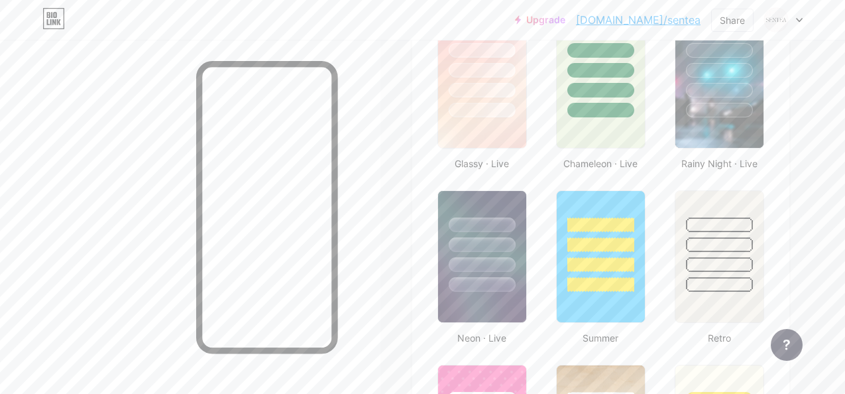
scroll to position [704, 0]
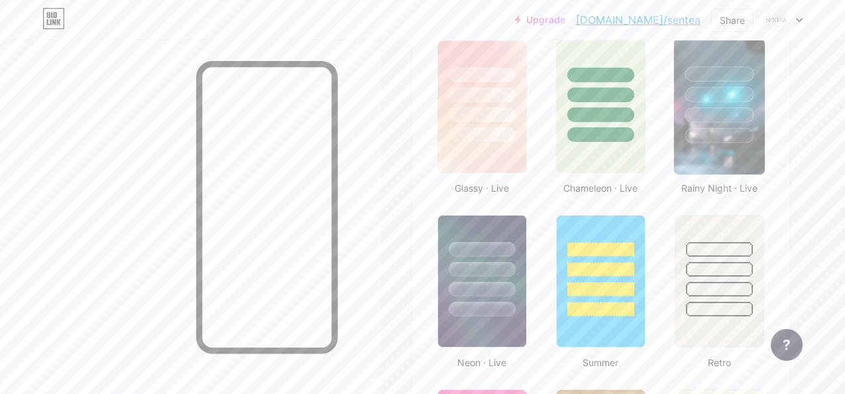
click at [690, 170] on img at bounding box center [719, 106] width 91 height 135
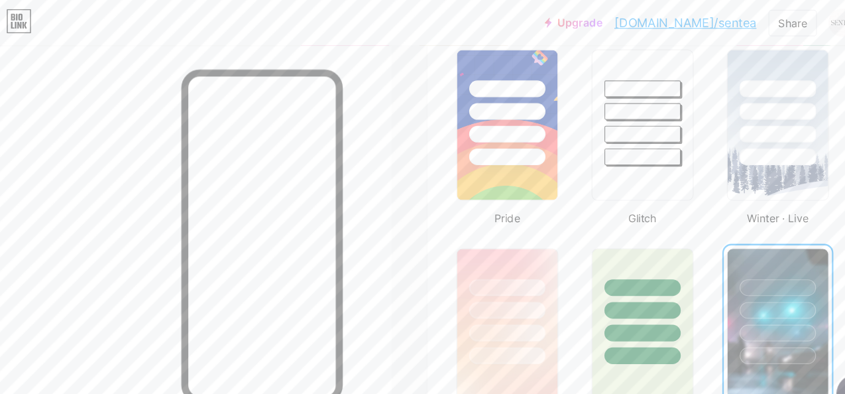
scroll to position [497, 0]
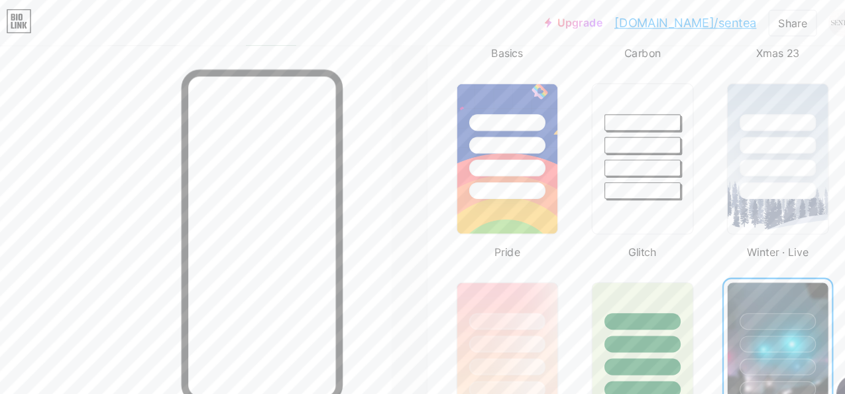
click at [665, 21] on link "[DOMAIN_NAME]/sentea" at bounding box center [638, 20] width 125 height 16
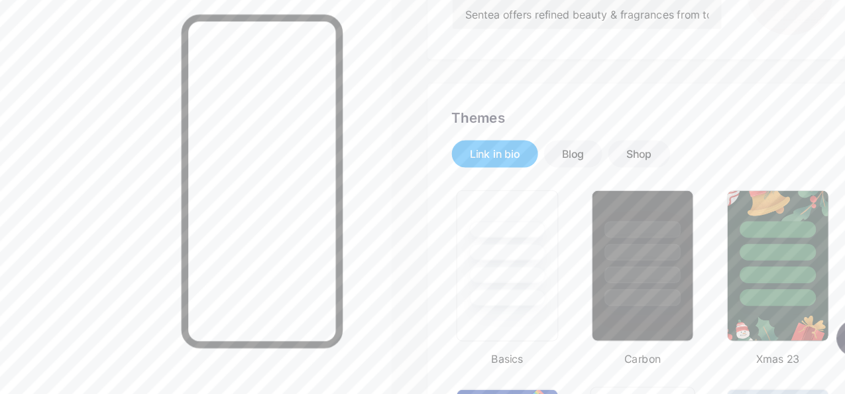
scroll to position [182, 0]
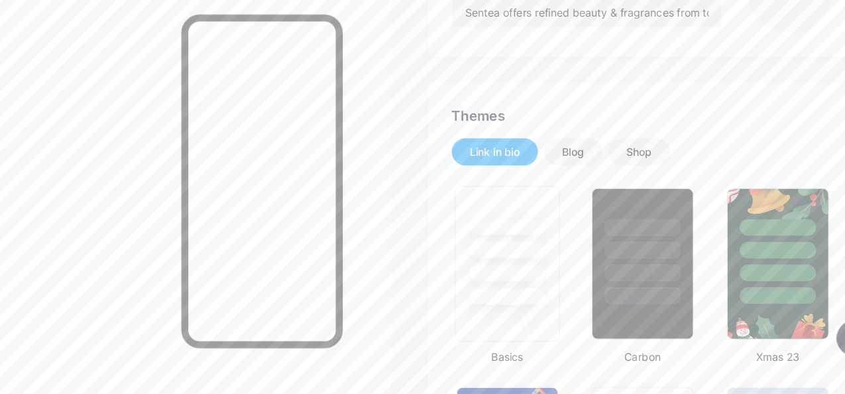
click at [510, 265] on div at bounding box center [481, 267] width 69 height 15
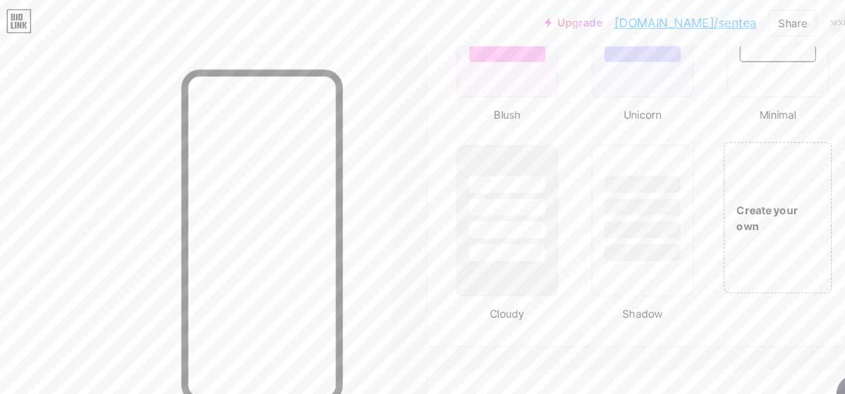
scroll to position [1486, 0]
click at [588, 224] on div at bounding box center [600, 224] width 69 height 15
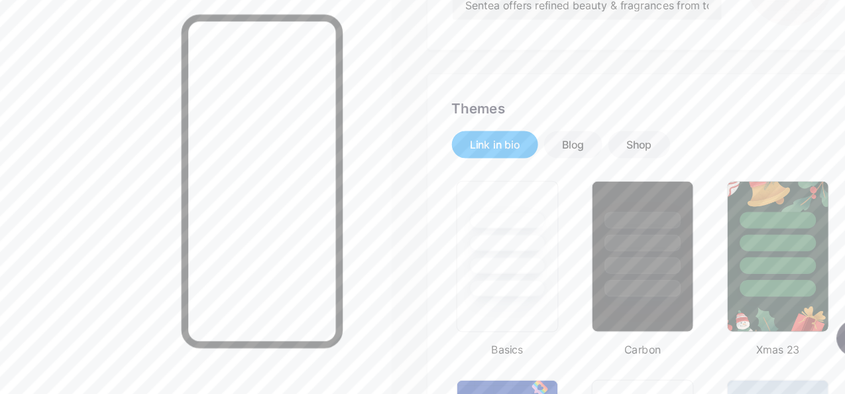
scroll to position [191, 0]
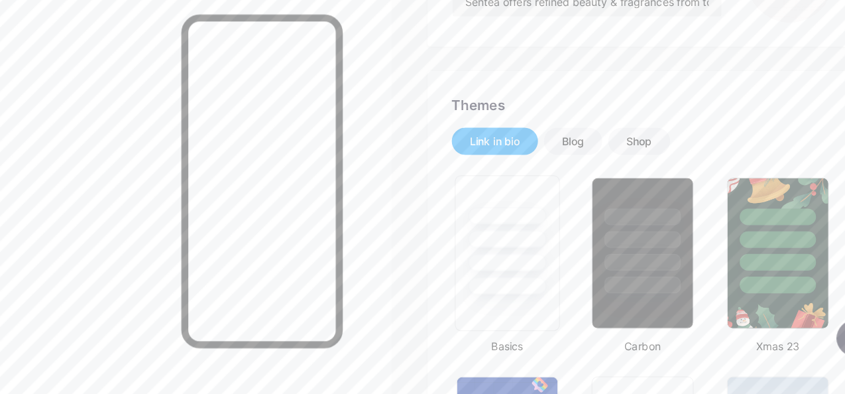
click at [503, 264] on div at bounding box center [481, 257] width 69 height 15
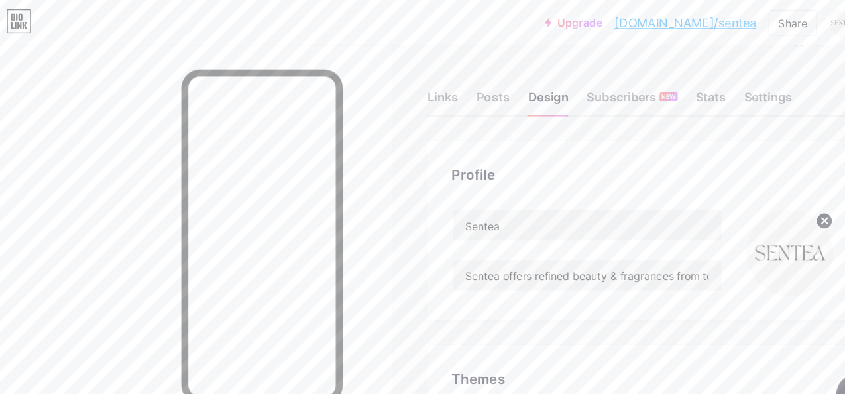
click at [651, 19] on link "[DOMAIN_NAME]/sentea" at bounding box center [638, 20] width 125 height 16
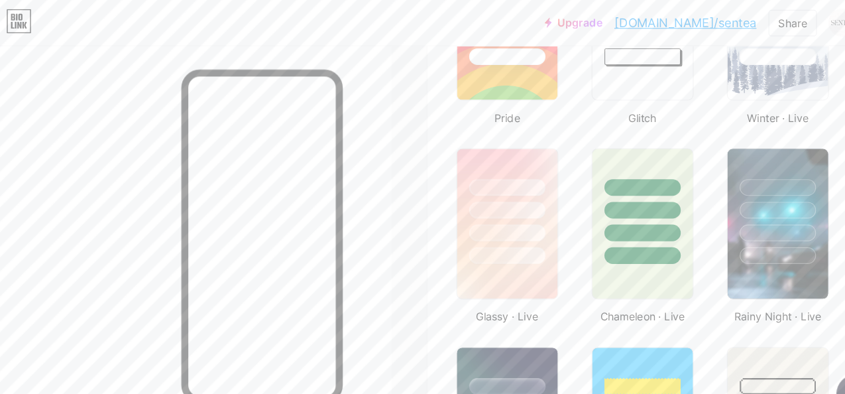
scroll to position [613, 0]
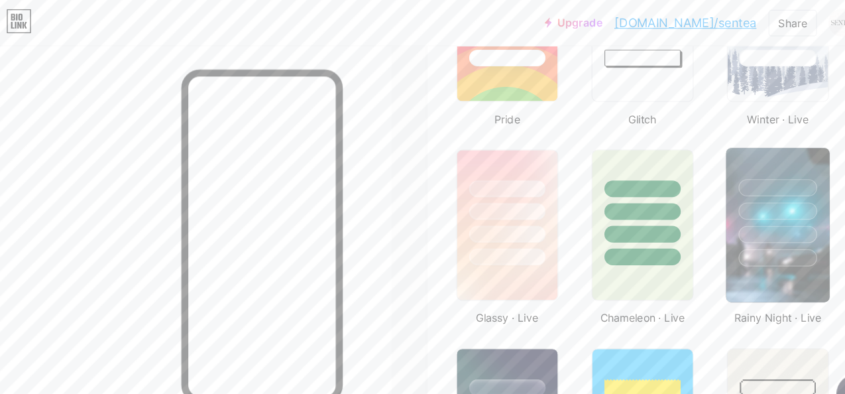
click at [731, 157] on div at bounding box center [718, 164] width 69 height 15
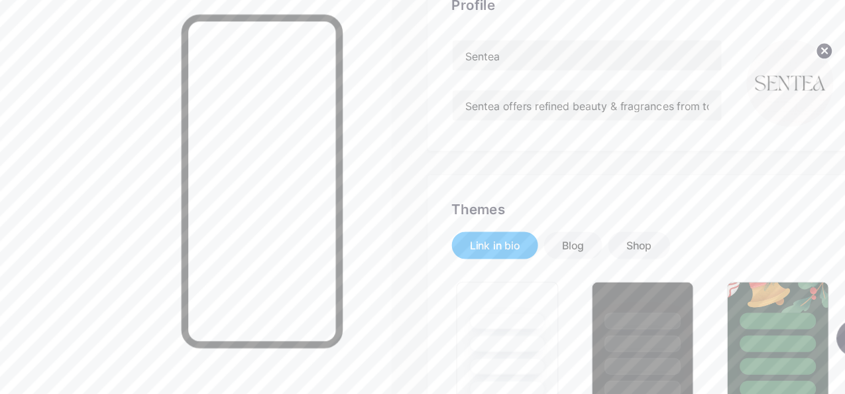
scroll to position [107, 0]
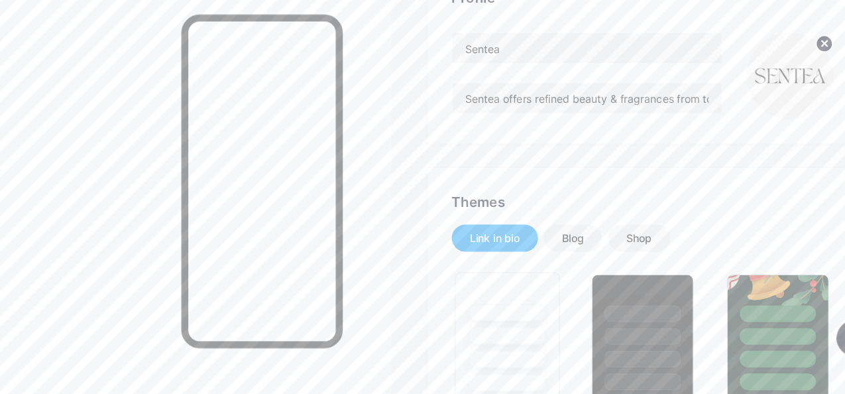
click at [490, 329] on div at bounding box center [482, 340] width 91 height 104
click at [167, 237] on div at bounding box center [190, 237] width 380 height 394
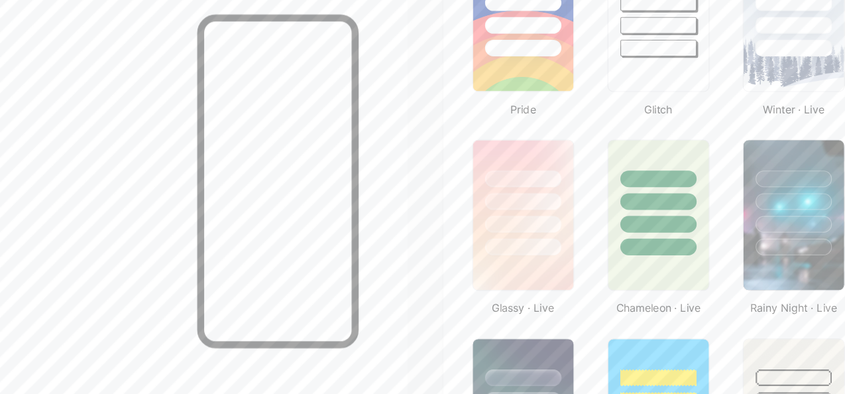
scroll to position [574, 0]
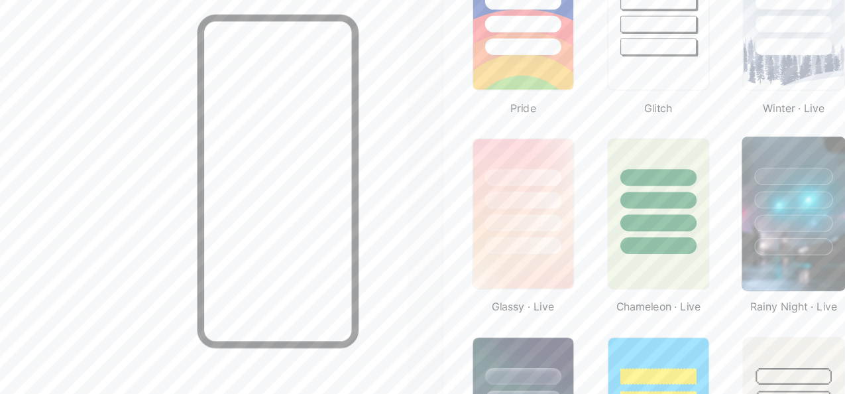
click at [710, 269] on div at bounding box center [718, 264] width 69 height 15
click at [166, 179] on div at bounding box center [190, 237] width 380 height 394
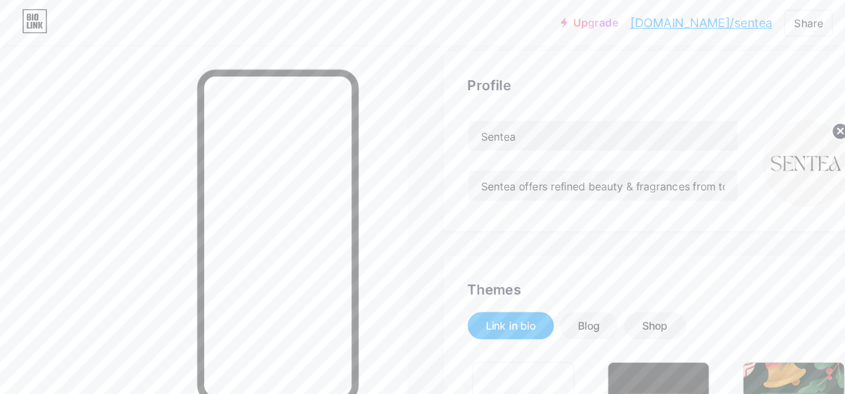
scroll to position [0, 0]
